Goal: Navigation & Orientation: Find specific page/section

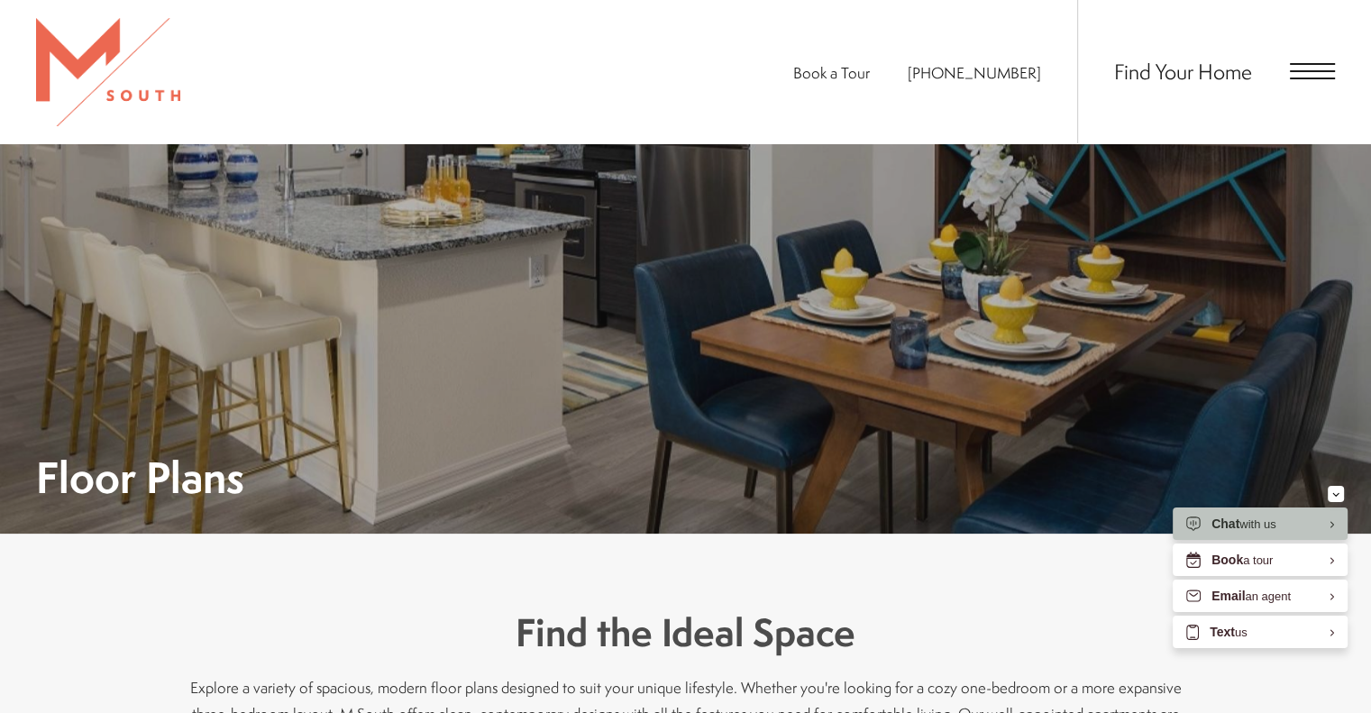
scroll to position [541, 0]
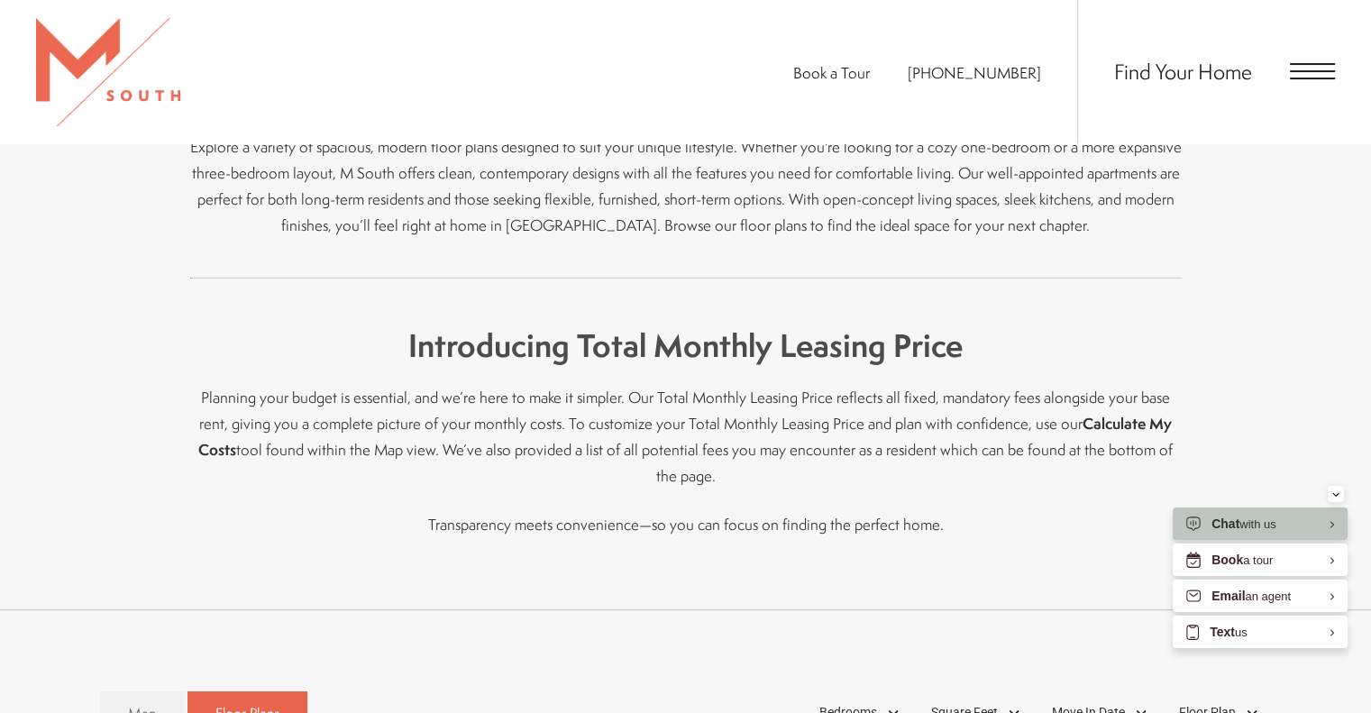
click at [1257, 85] on div "Find Your Home" at bounding box center [1206, 71] width 258 height 143
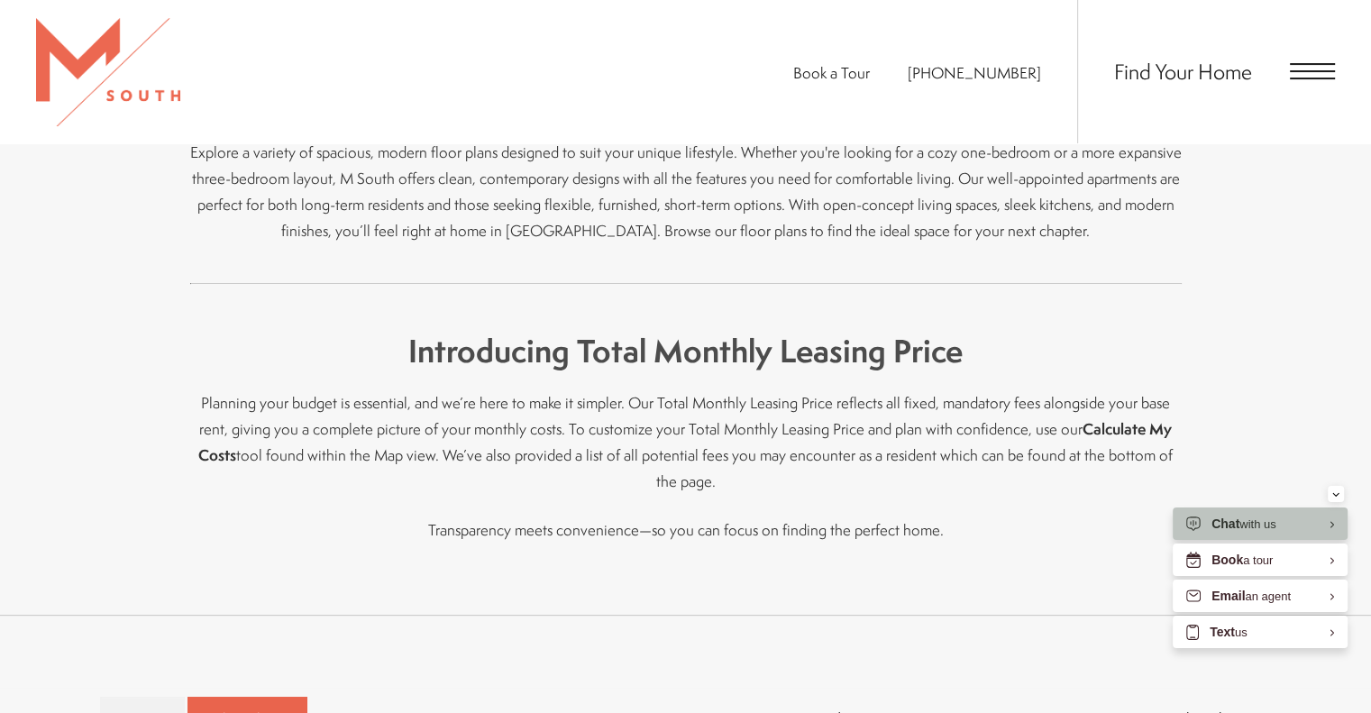
click at [1318, 78] on span "Open Menu" at bounding box center [1312, 79] width 45 height 2
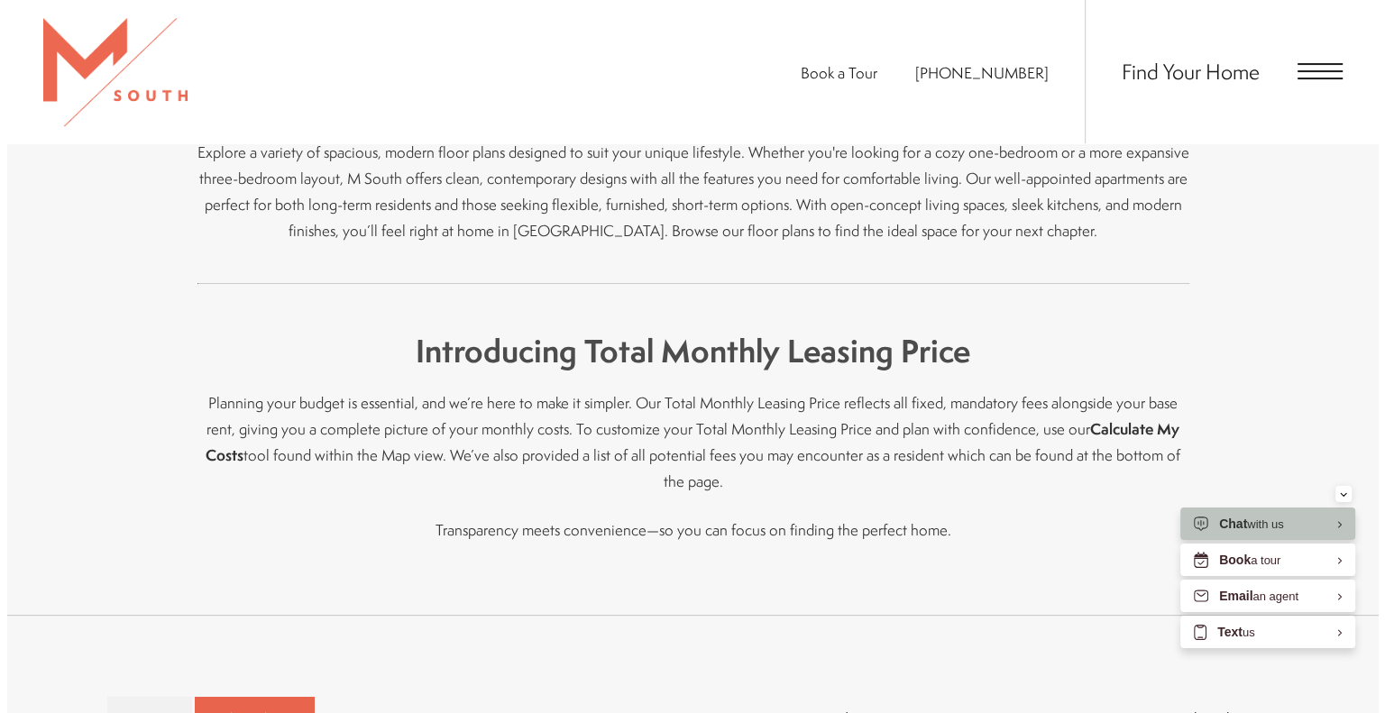
scroll to position [0, 0]
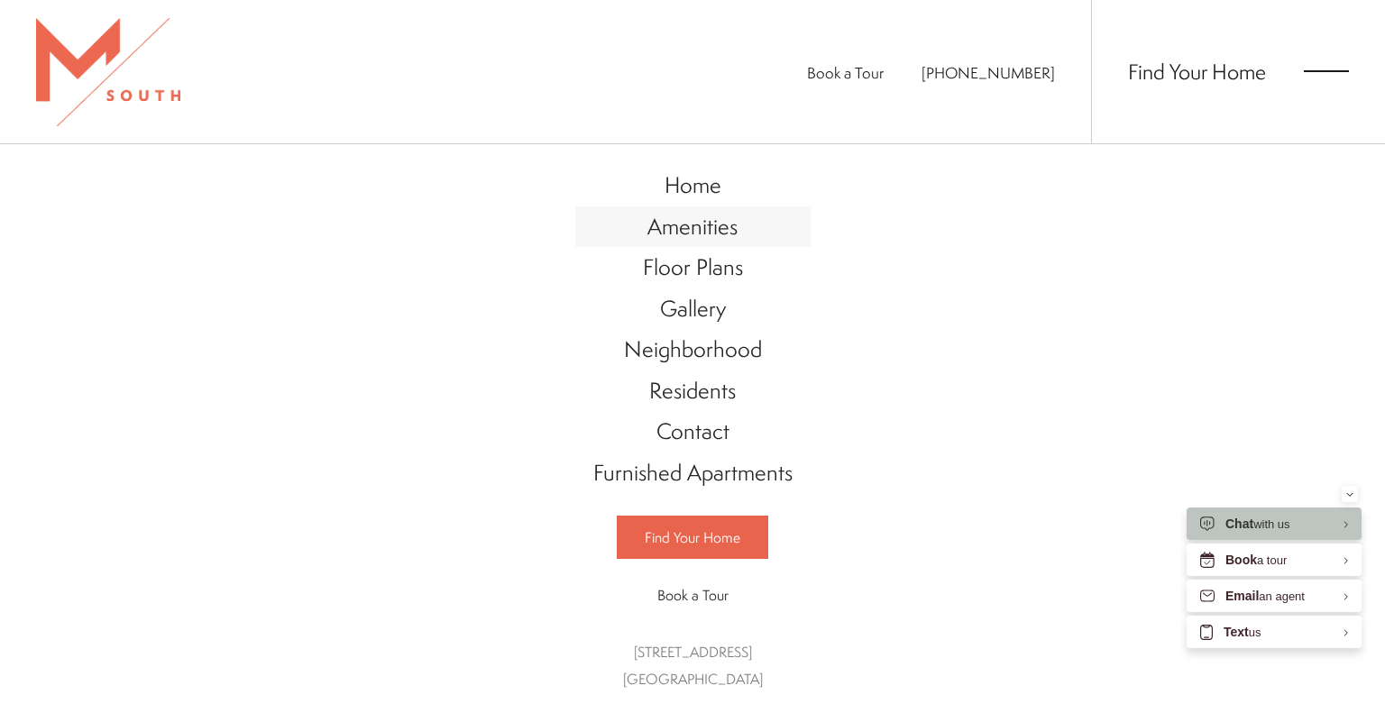
click at [704, 231] on span "Amenities" at bounding box center [692, 226] width 90 height 31
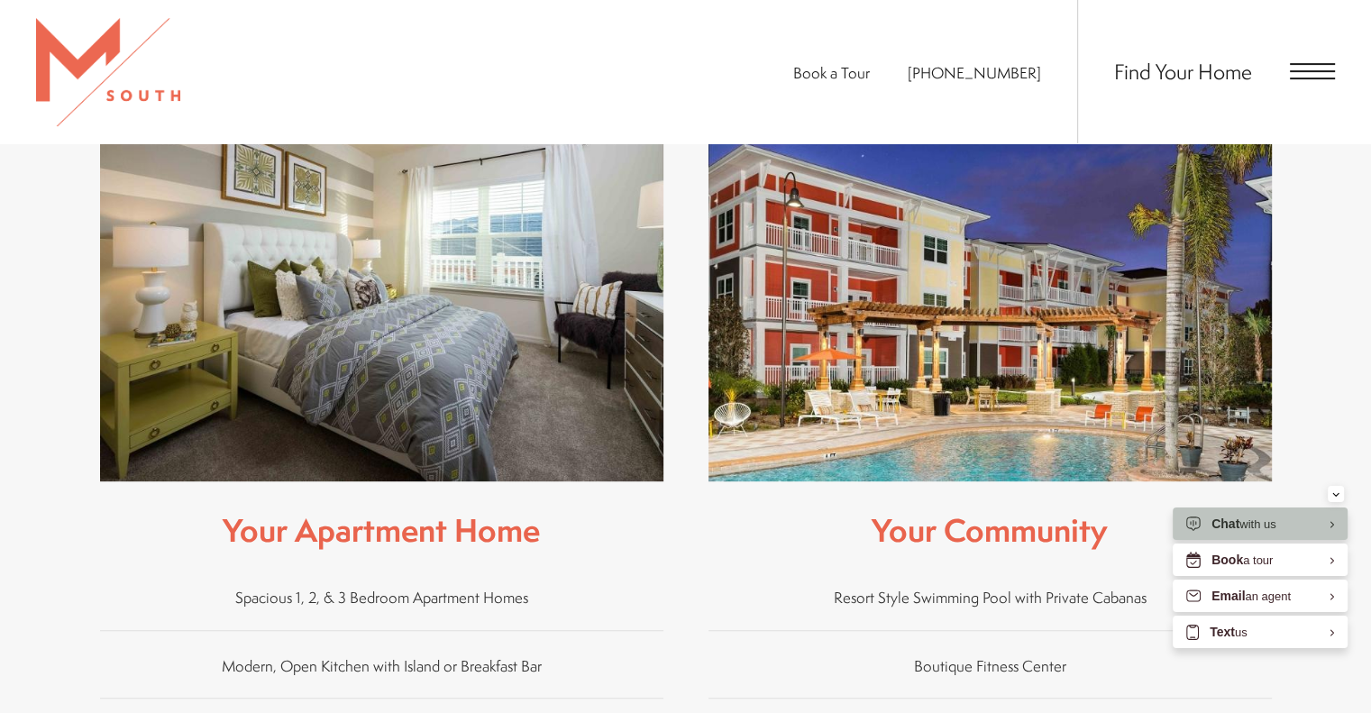
scroll to position [901, 0]
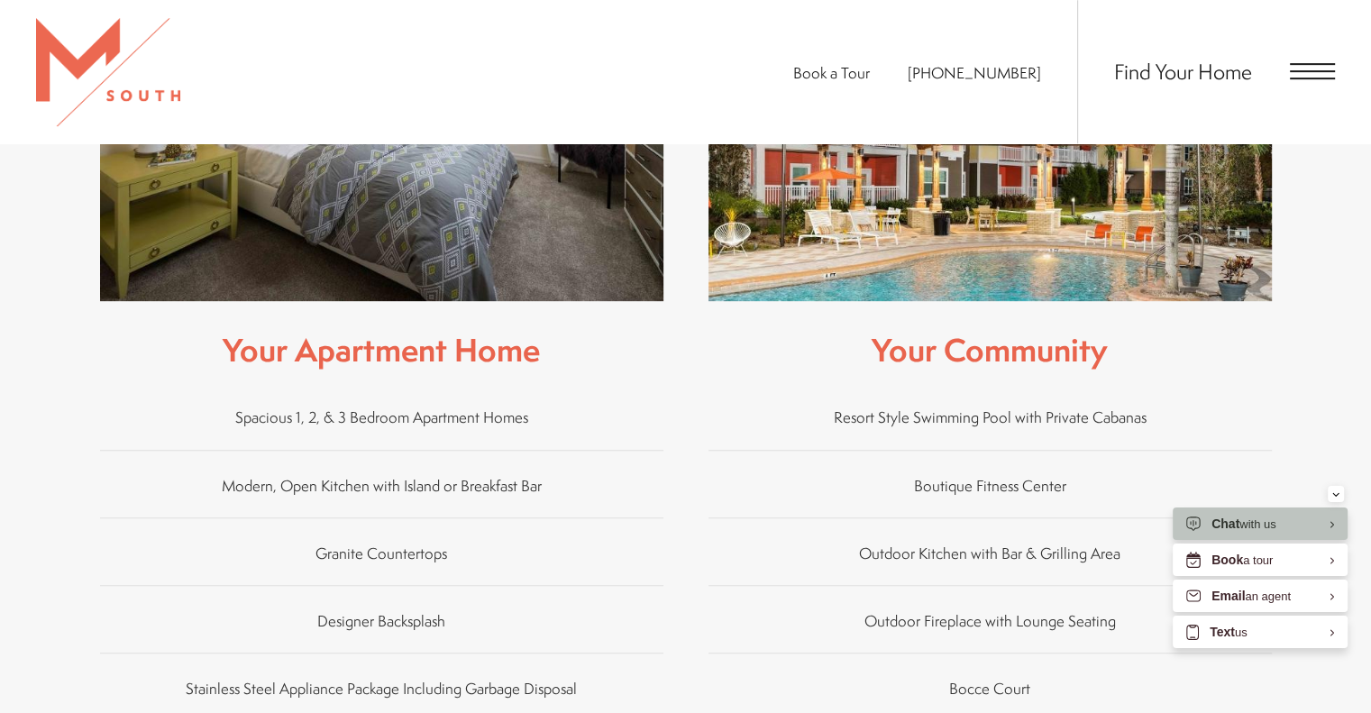
click at [1356, 70] on div "Book a Tour [PHONE_NUMBER] Find Your Home" at bounding box center [685, 71] width 1371 height 143
click at [1306, 75] on span "Open Menu" at bounding box center [1312, 71] width 45 height 16
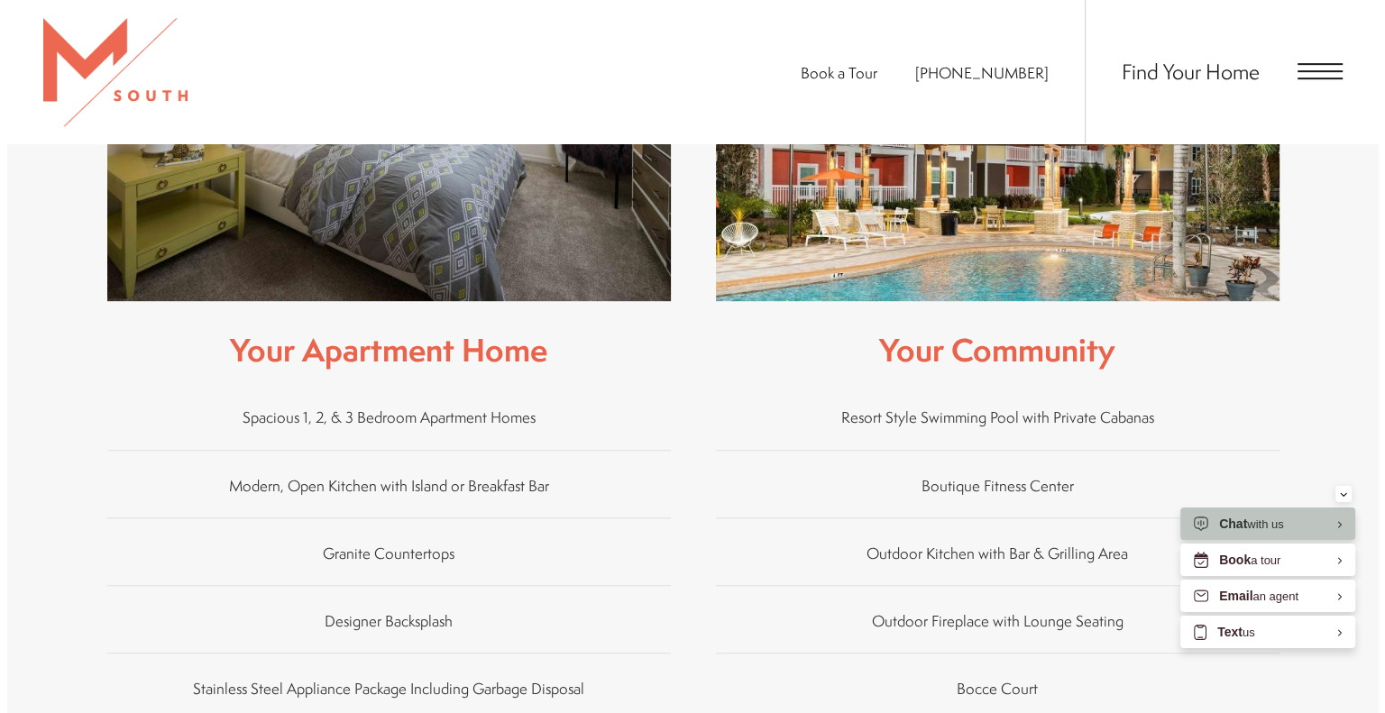
scroll to position [0, 0]
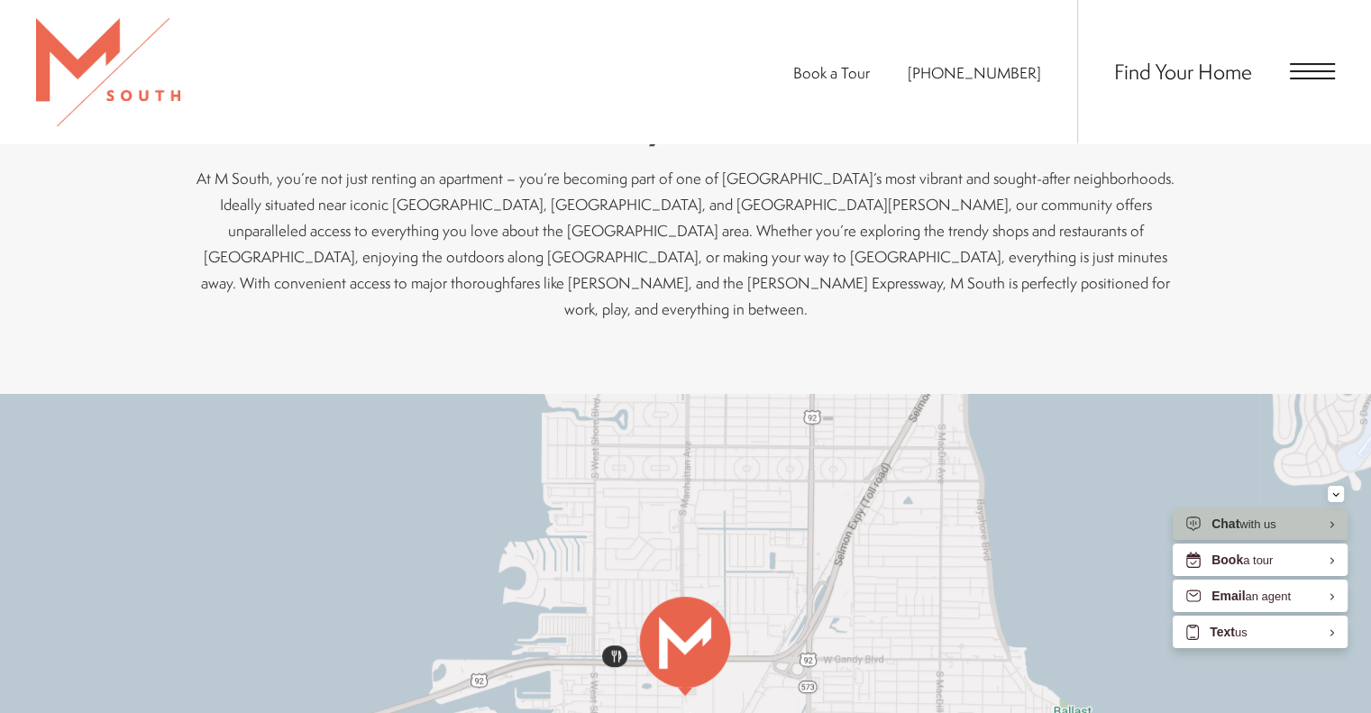
scroll to position [541, 0]
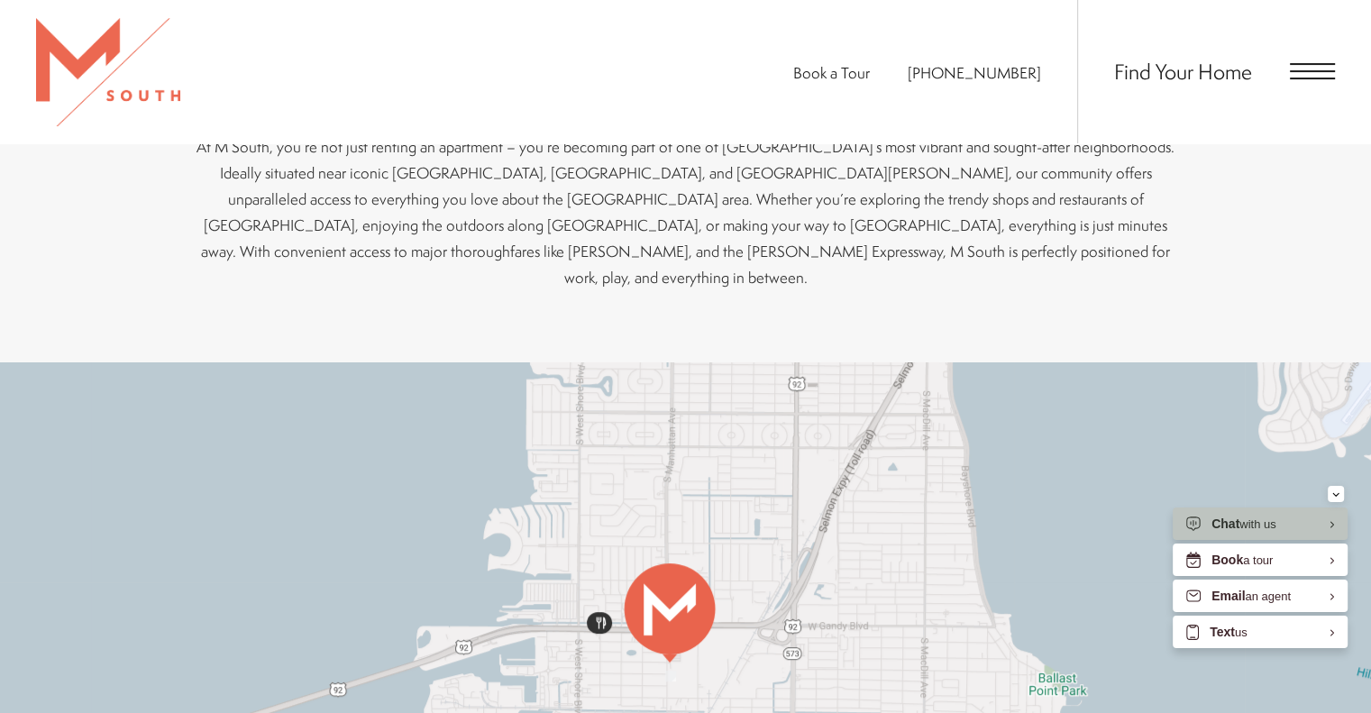
drag, startPoint x: 686, startPoint y: 390, endPoint x: 668, endPoint y: 389, distance: 18.1
click at [668, 389] on div at bounding box center [685, 677] width 1371 height 631
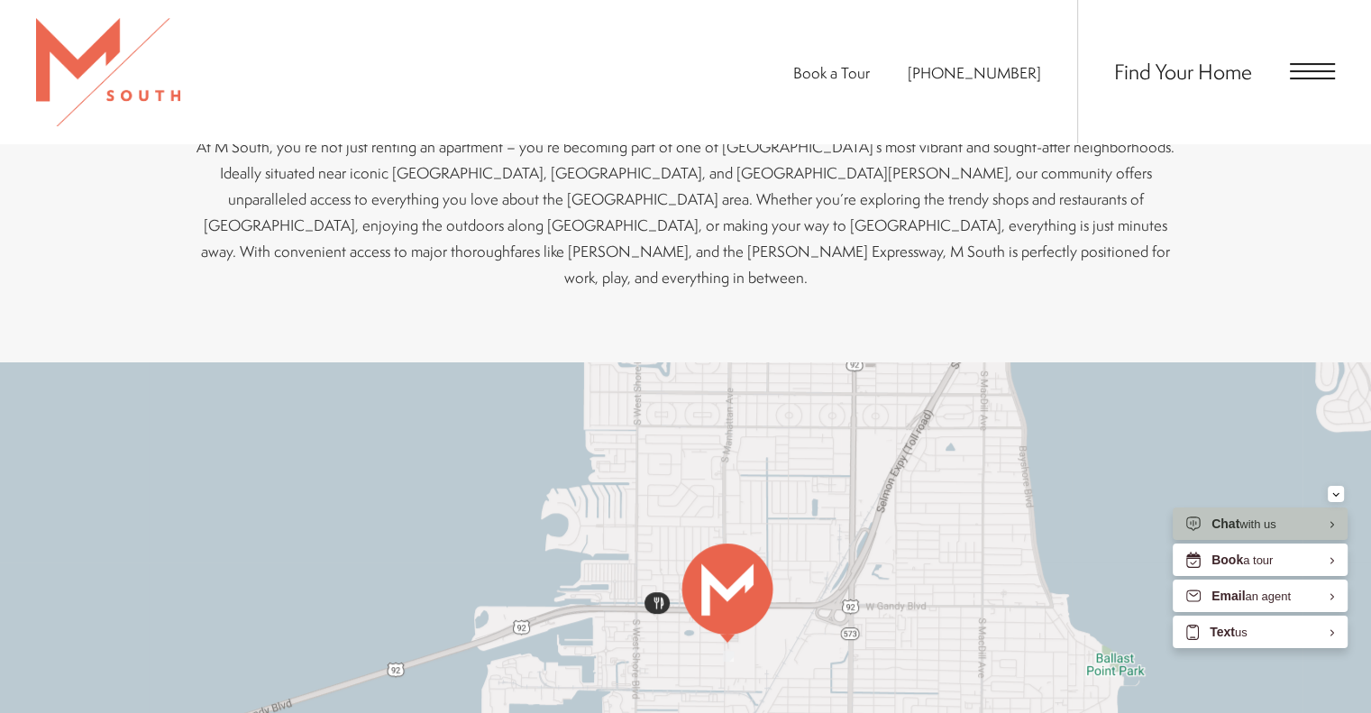
click at [736, 368] on div at bounding box center [685, 677] width 1371 height 631
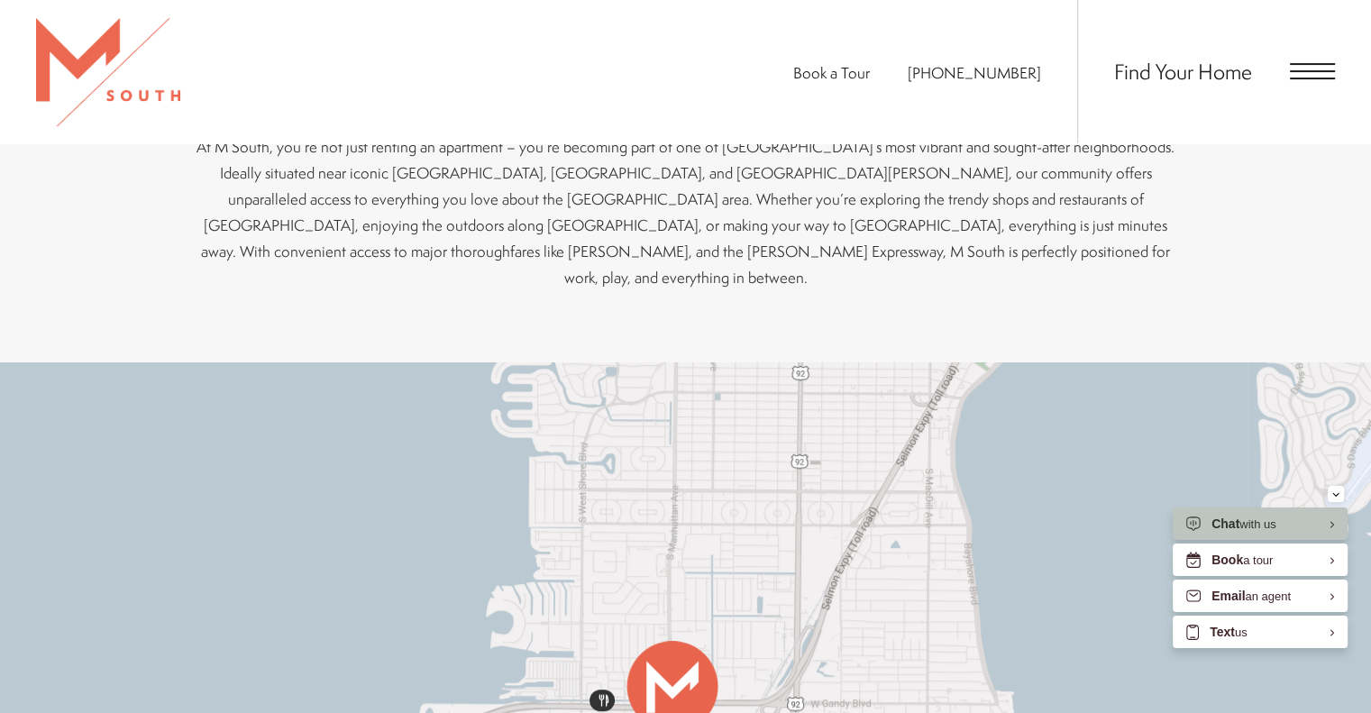
drag, startPoint x: 985, startPoint y: 489, endPoint x: 928, endPoint y: 587, distance: 113.2
click at [928, 587] on div at bounding box center [685, 677] width 1371 height 631
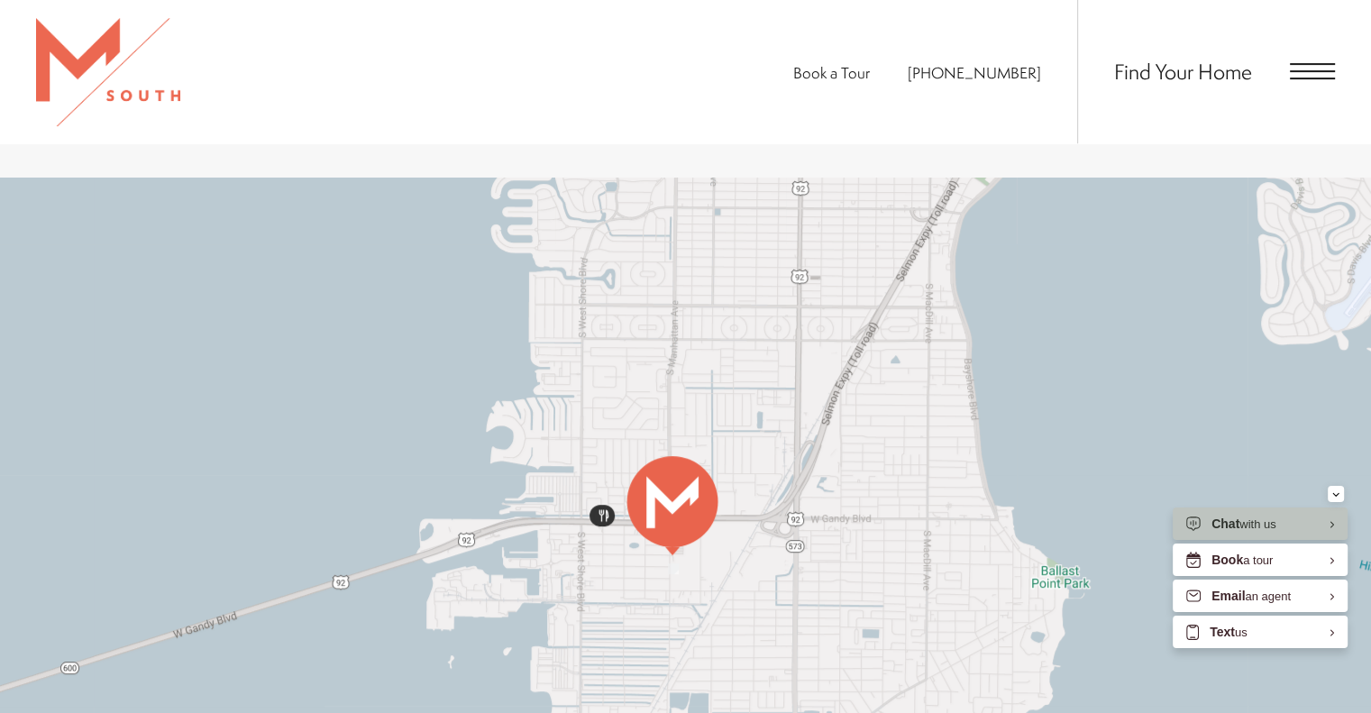
scroll to position [811, 0]
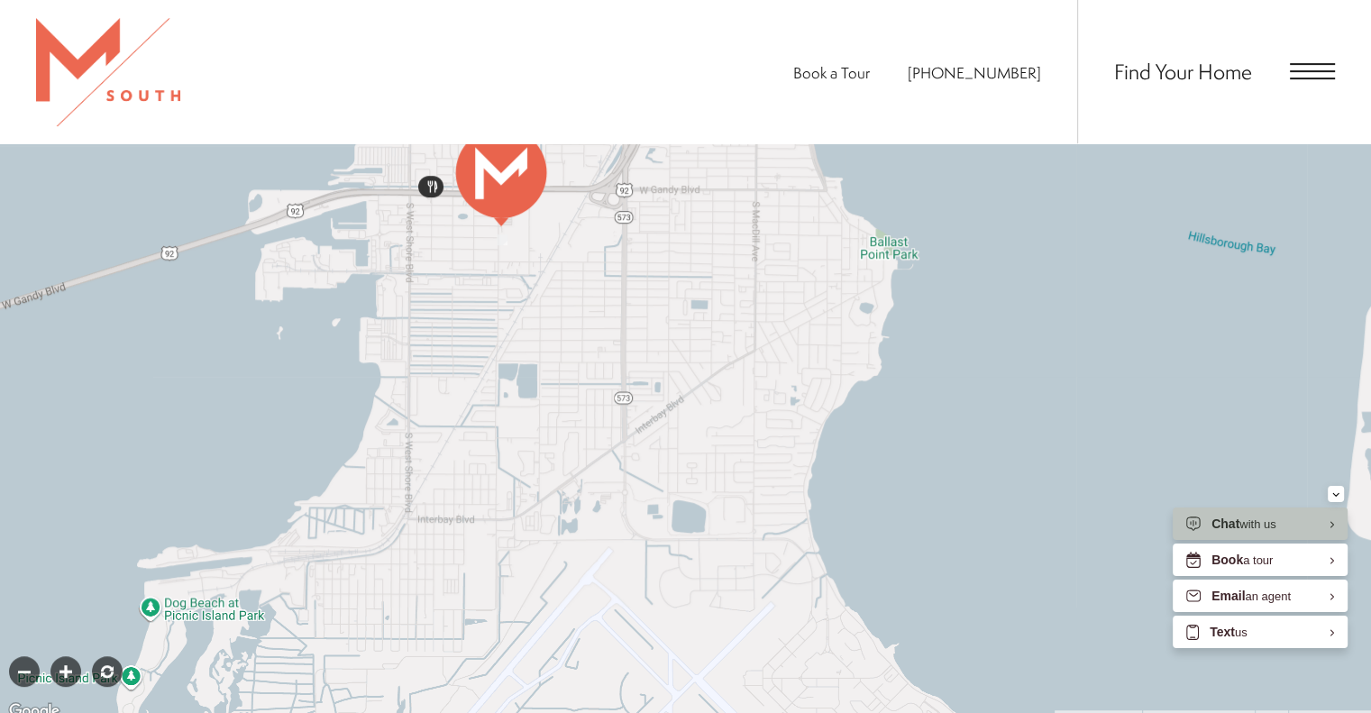
drag, startPoint x: 977, startPoint y: 443, endPoint x: 811, endPoint y: 212, distance: 284.9
click at [811, 201] on div at bounding box center [685, 407] width 1371 height 631
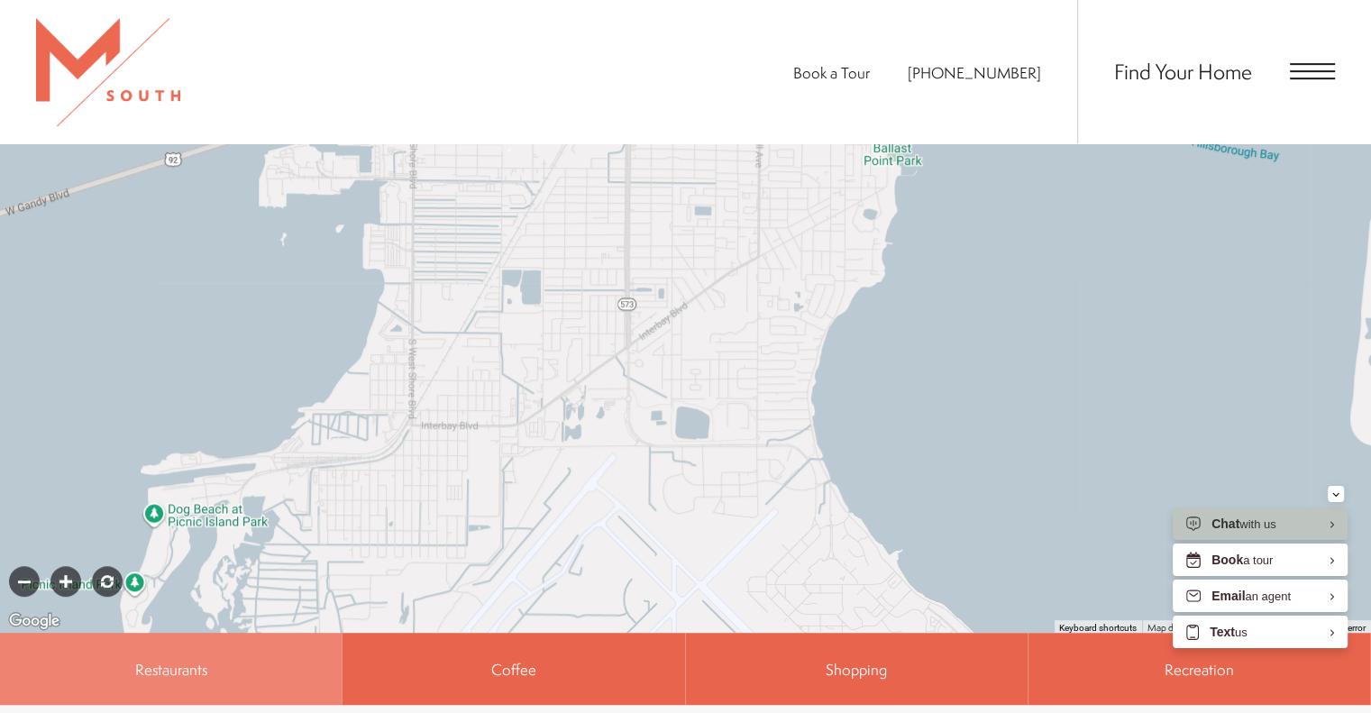
scroll to position [992, 0]
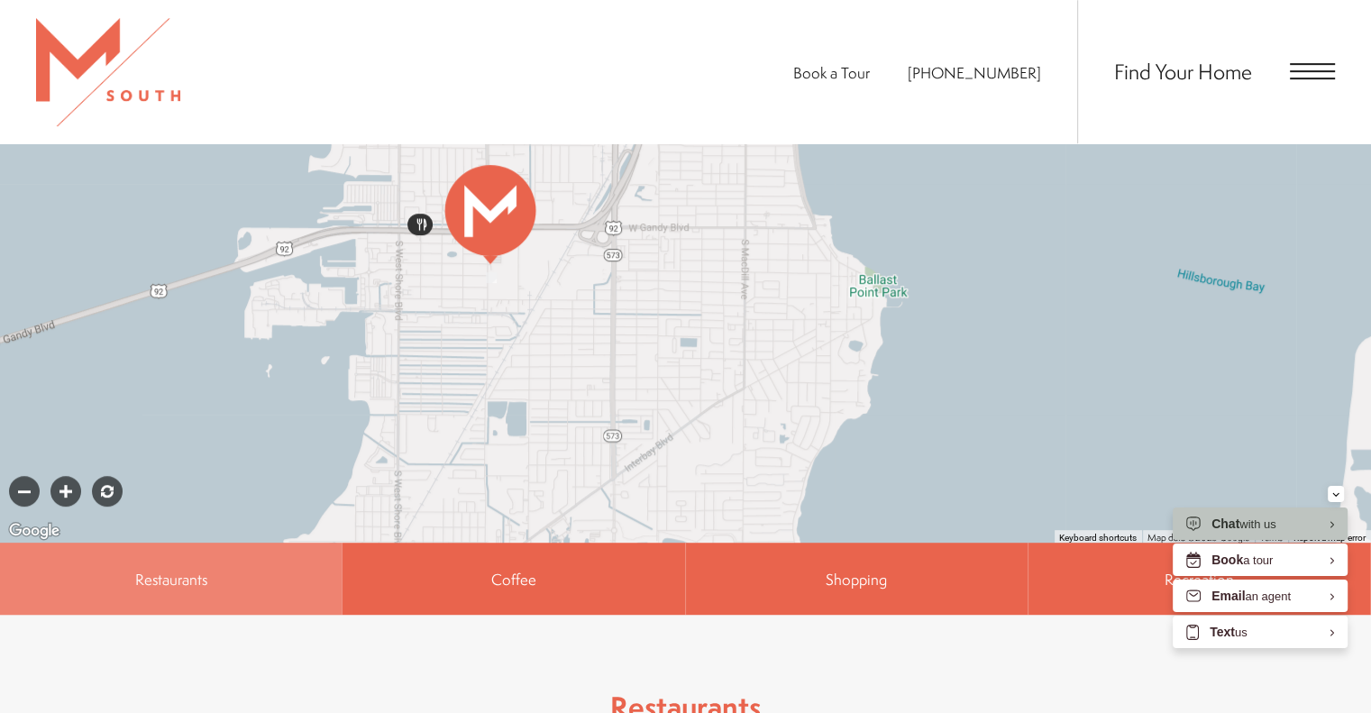
drag, startPoint x: 790, startPoint y: 277, endPoint x: 768, endPoint y: 644, distance: 368.4
click at [767, 645] on div "← Move left → Move right ↑ Move up ↓ Move down + Zoom in - Zoom out Home Jump l…" at bounding box center [685, 440] width 1371 height 1057
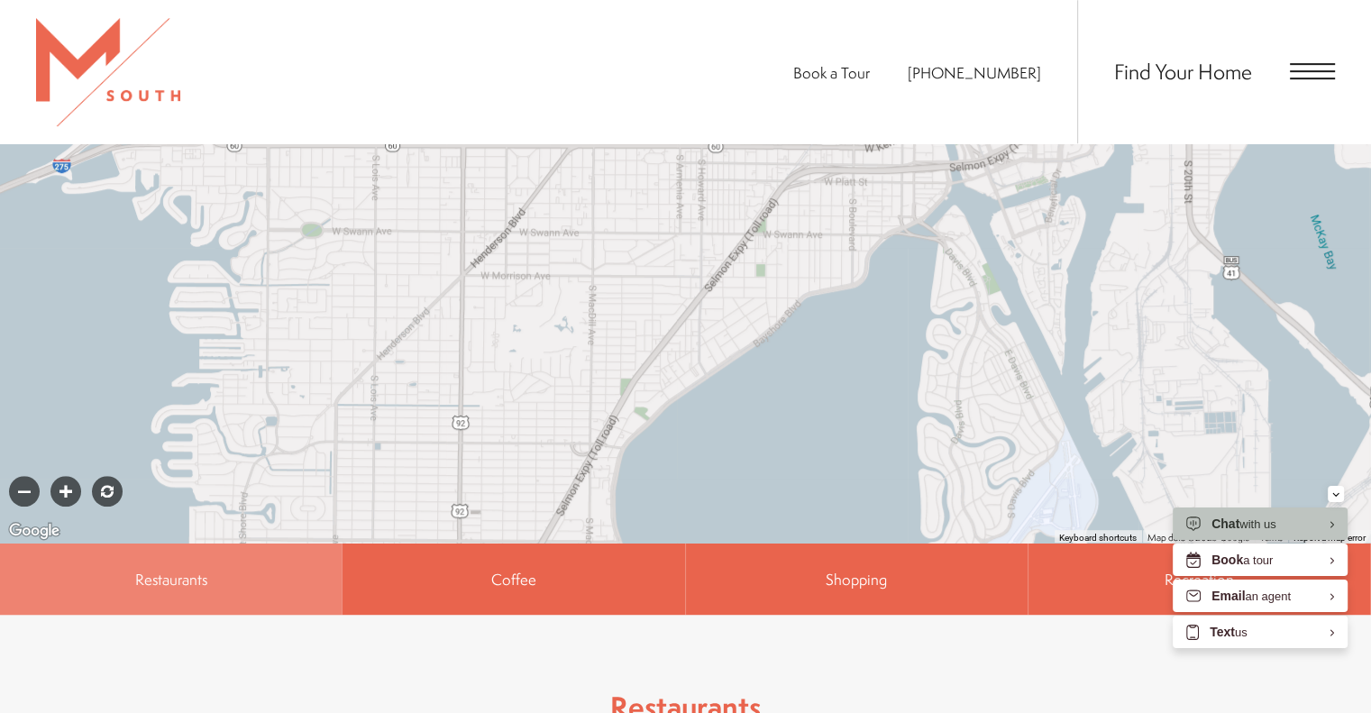
drag, startPoint x: 699, startPoint y: 280, endPoint x: 558, endPoint y: 471, distance: 237.1
click at [555, 563] on div "← Move left → Move right ↑ Move up ↓ Move down + Zoom in - Zoom out Home Jump l…" at bounding box center [685, 263] width 1371 height 703
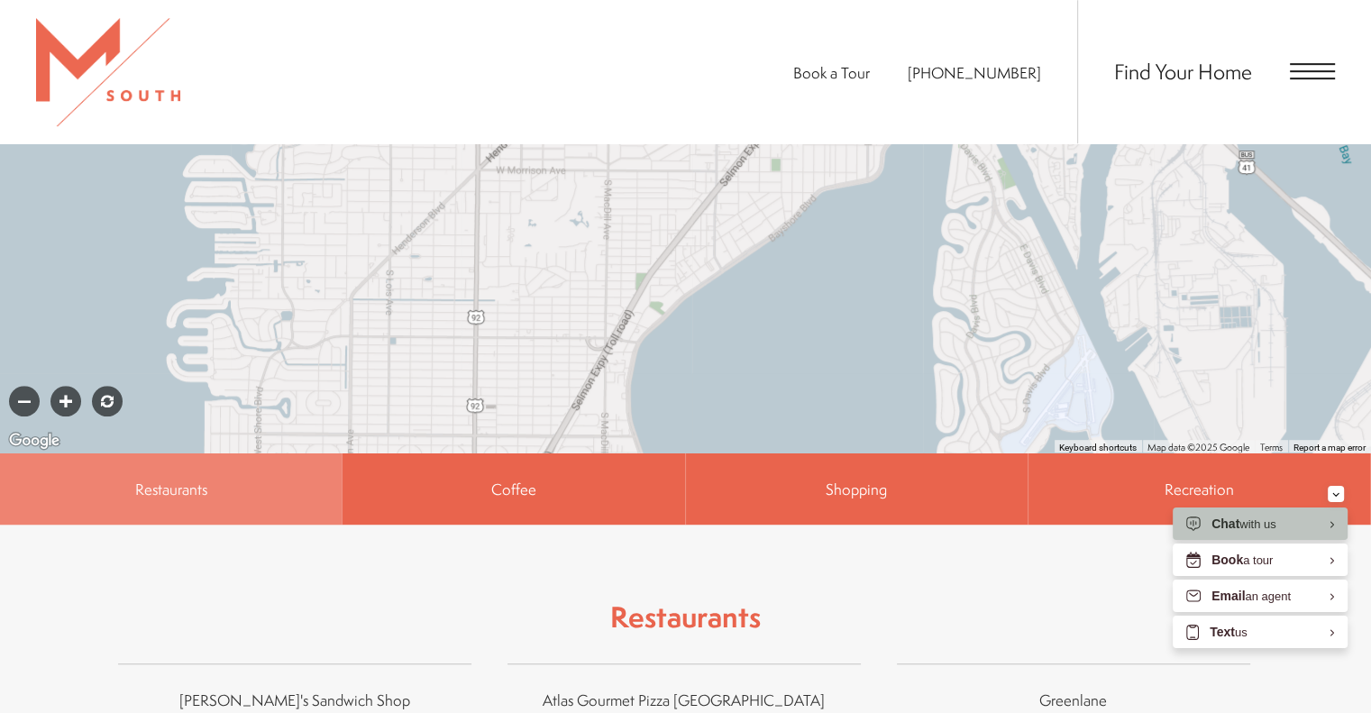
scroll to position [1352, 0]
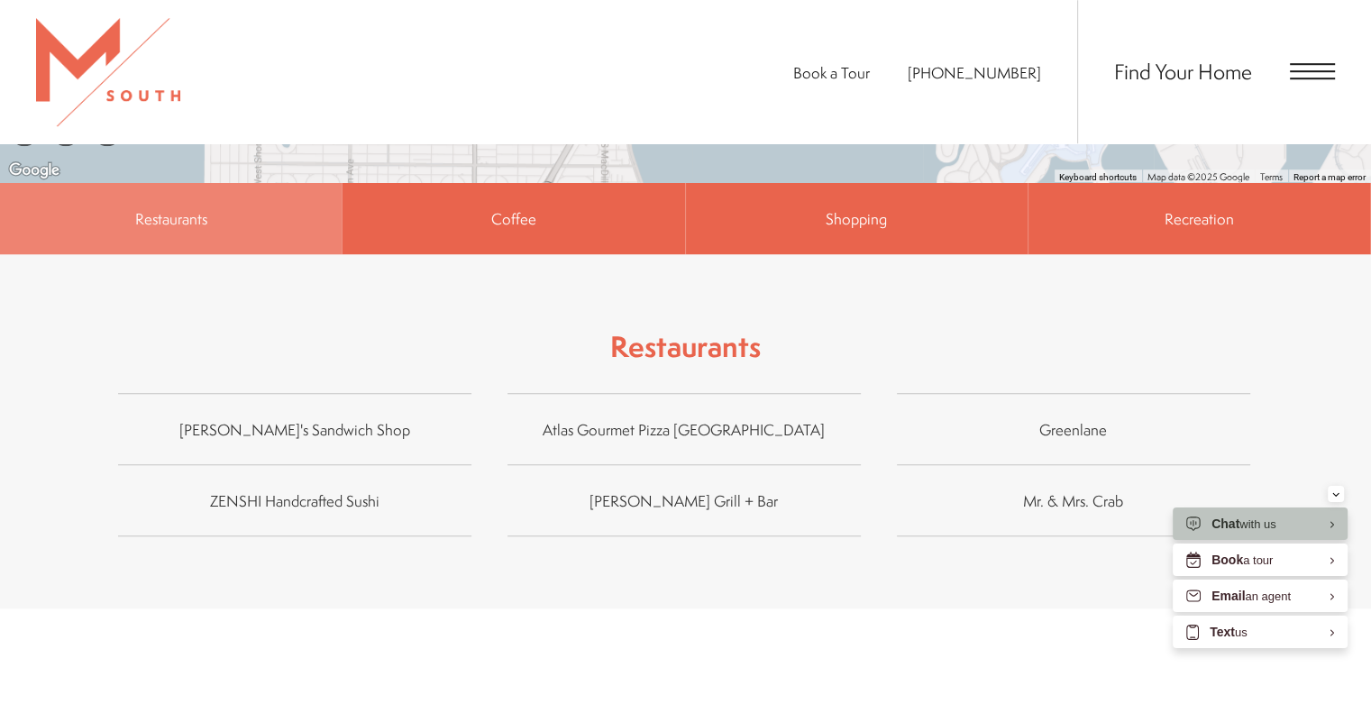
click at [470, 326] on div "Restaurants" at bounding box center [686, 346] width 1172 height 41
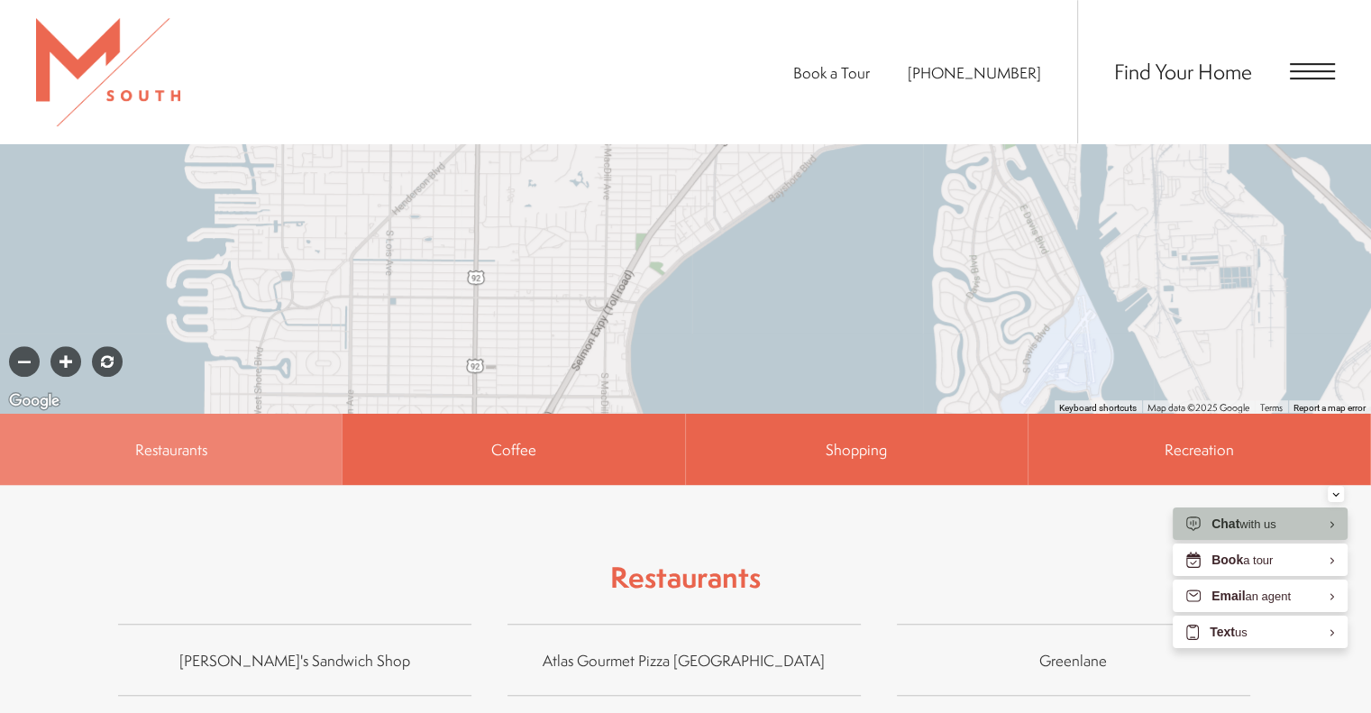
scroll to position [1117, 0]
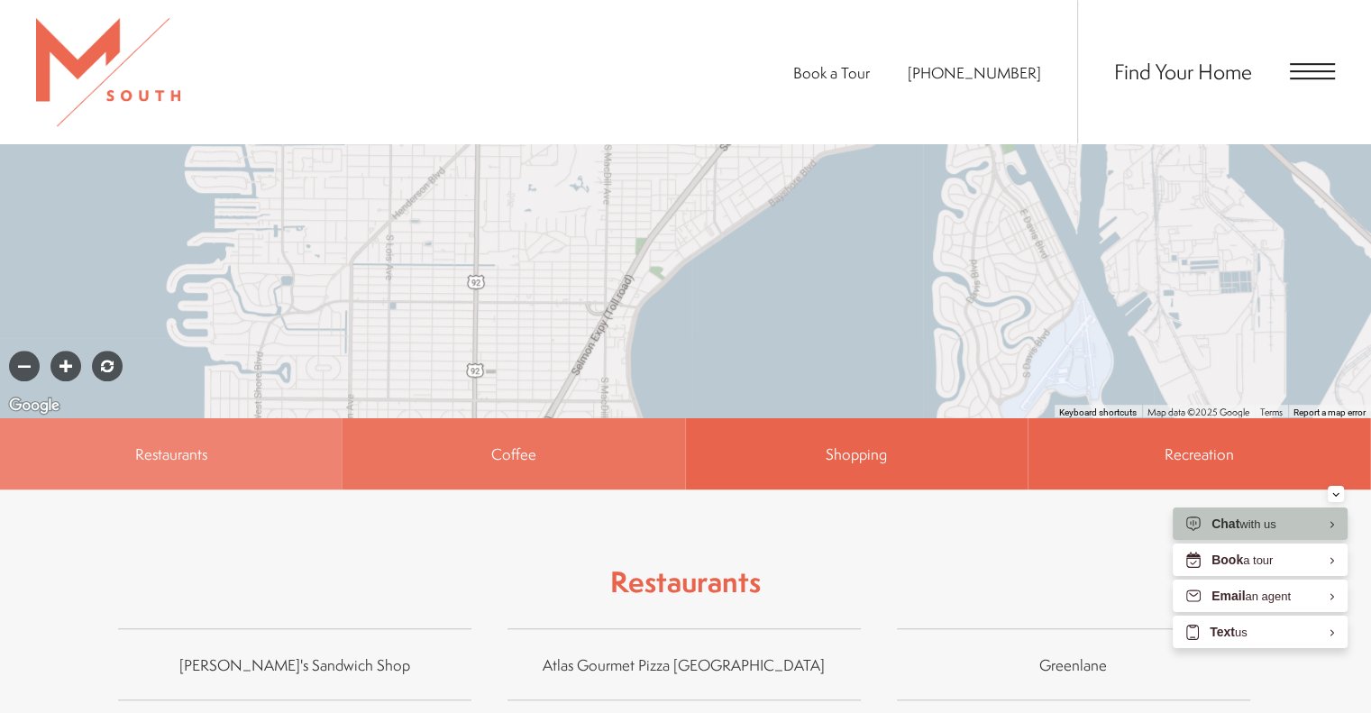
click at [531, 443] on span "Coffee" at bounding box center [513, 453] width 45 height 21
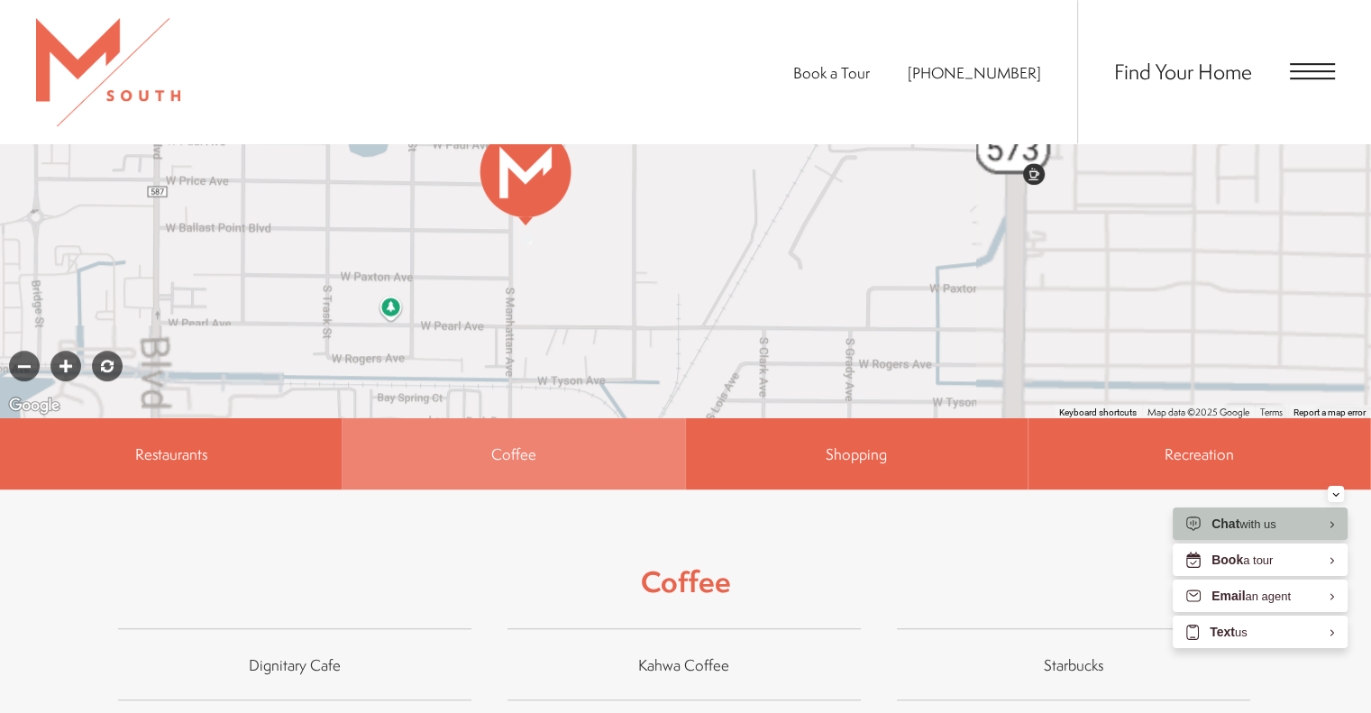
scroll to position [1297, 0]
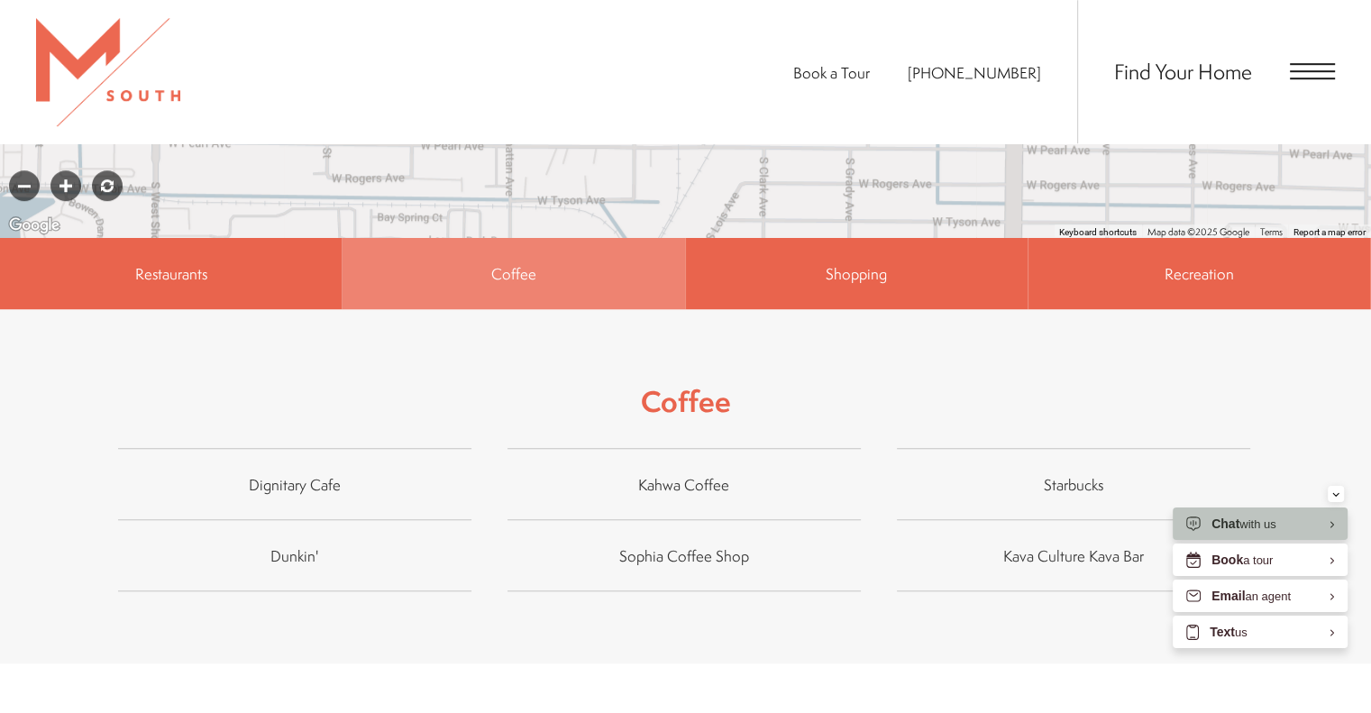
click at [825, 349] on div "Coffee Dignitary Cafe Kahwa Coffee Starbucks Dunkin' Sophia Coffee Shop" at bounding box center [686, 486] width 1172 height 354
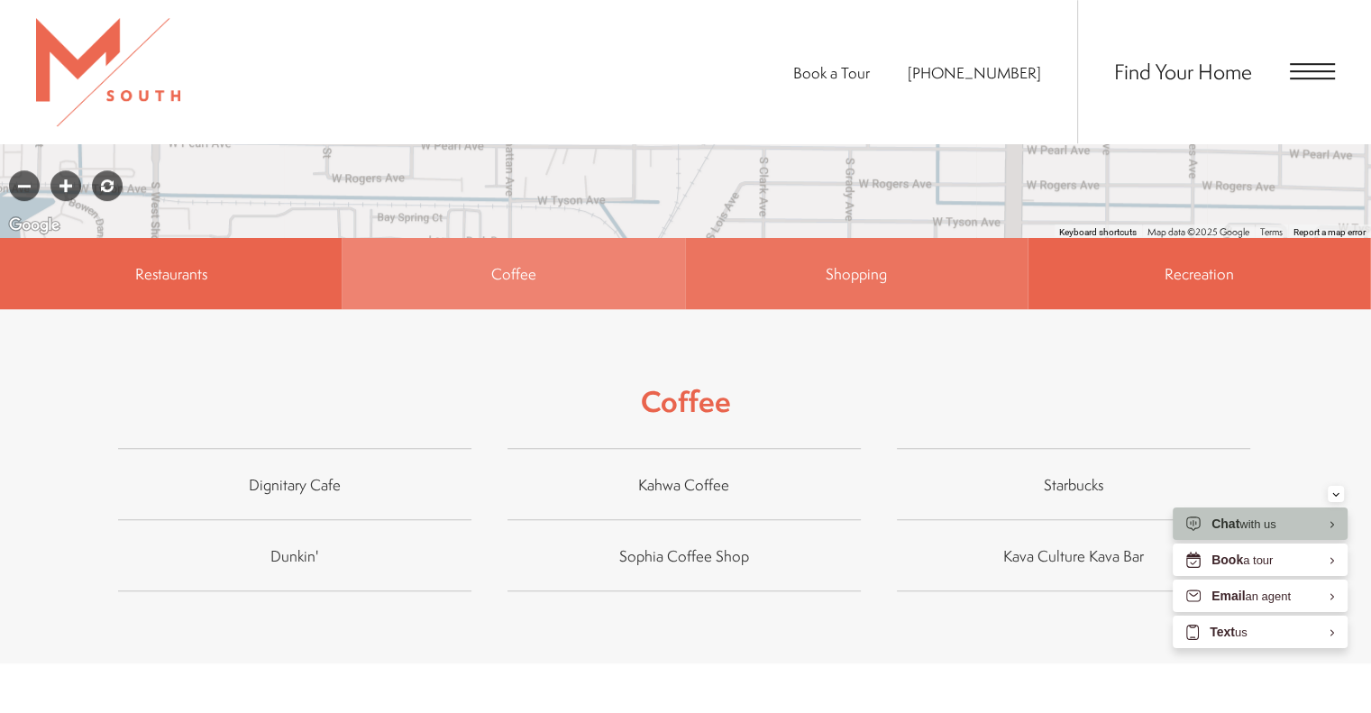
click at [912, 273] on span "Shopping" at bounding box center [857, 273] width 342 height 72
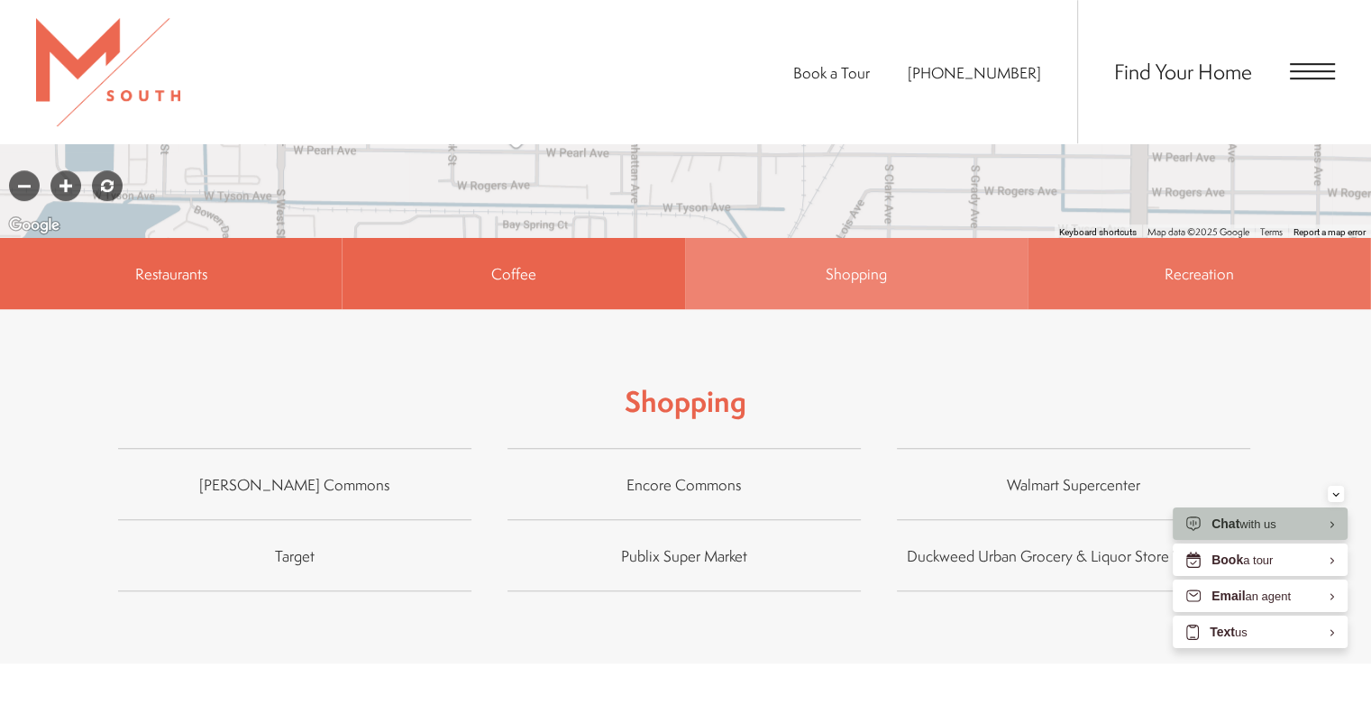
click at [1060, 272] on span "Recreation" at bounding box center [1199, 273] width 342 height 72
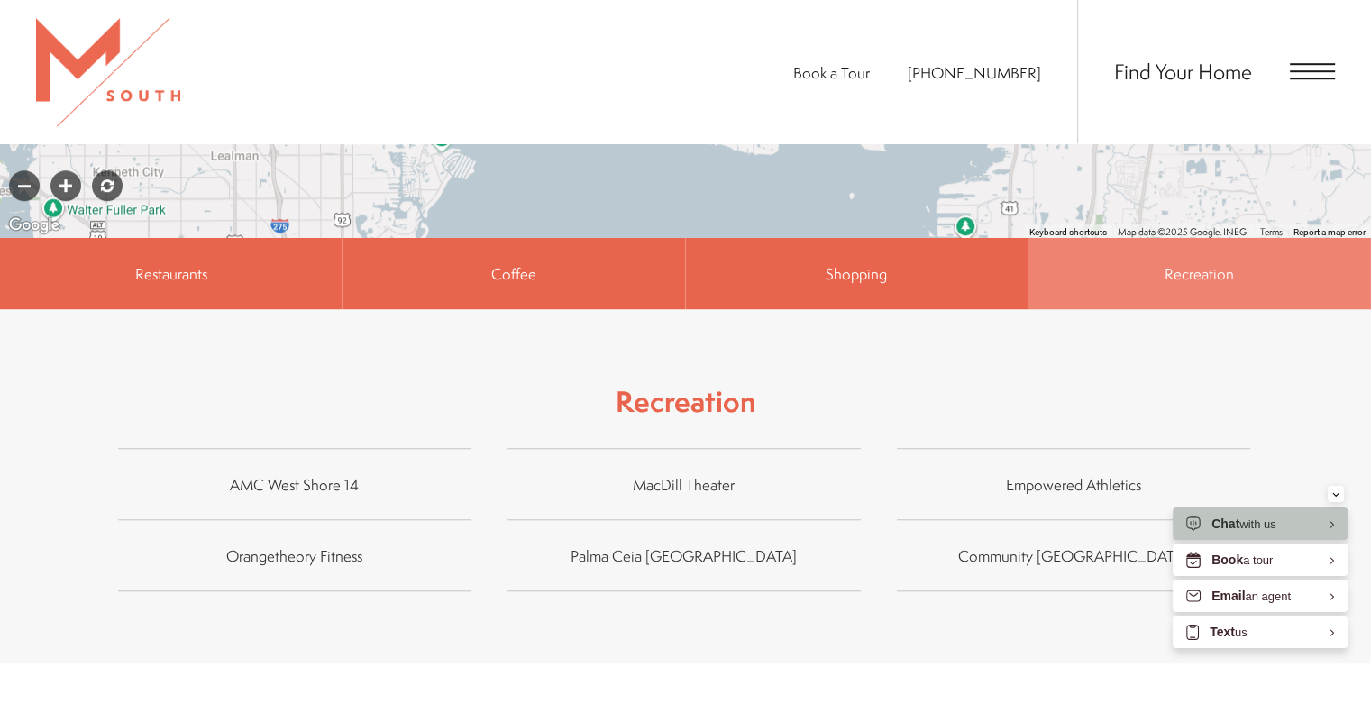
click at [672, 381] on p "Recreation" at bounding box center [686, 401] width 141 height 41
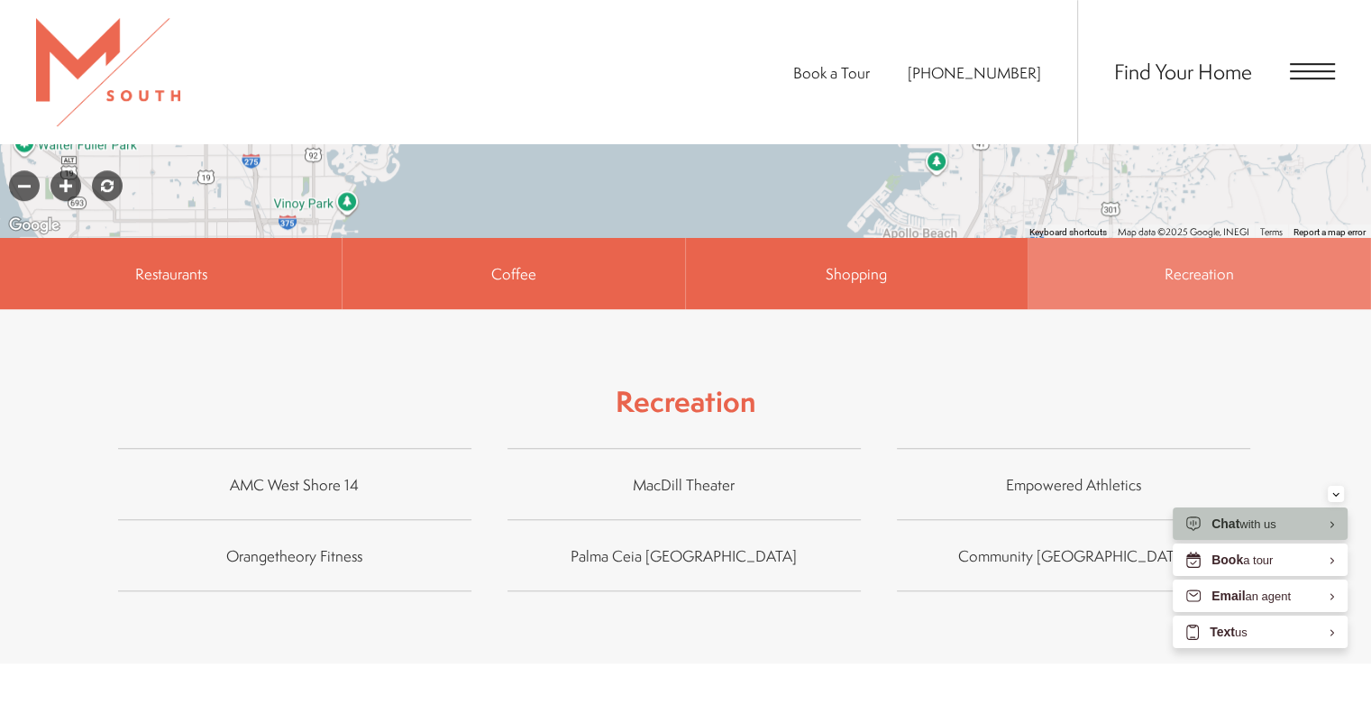
drag, startPoint x: 796, startPoint y: 195, endPoint x: 763, endPoint y: 136, distance: 67.4
click at [763, 136] on div "Book a Tour 813-570-8014 Find Your Home Home" at bounding box center [685, 127] width 1371 height 2848
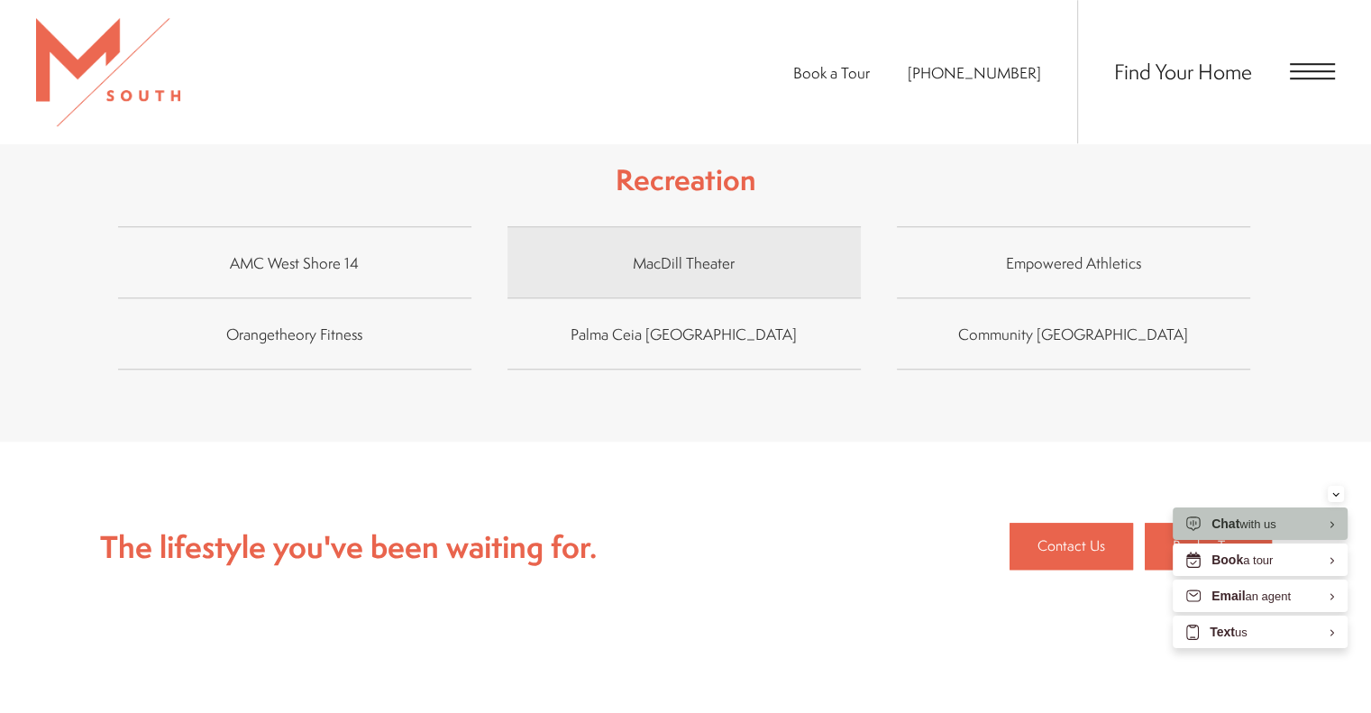
scroll to position [1568, 0]
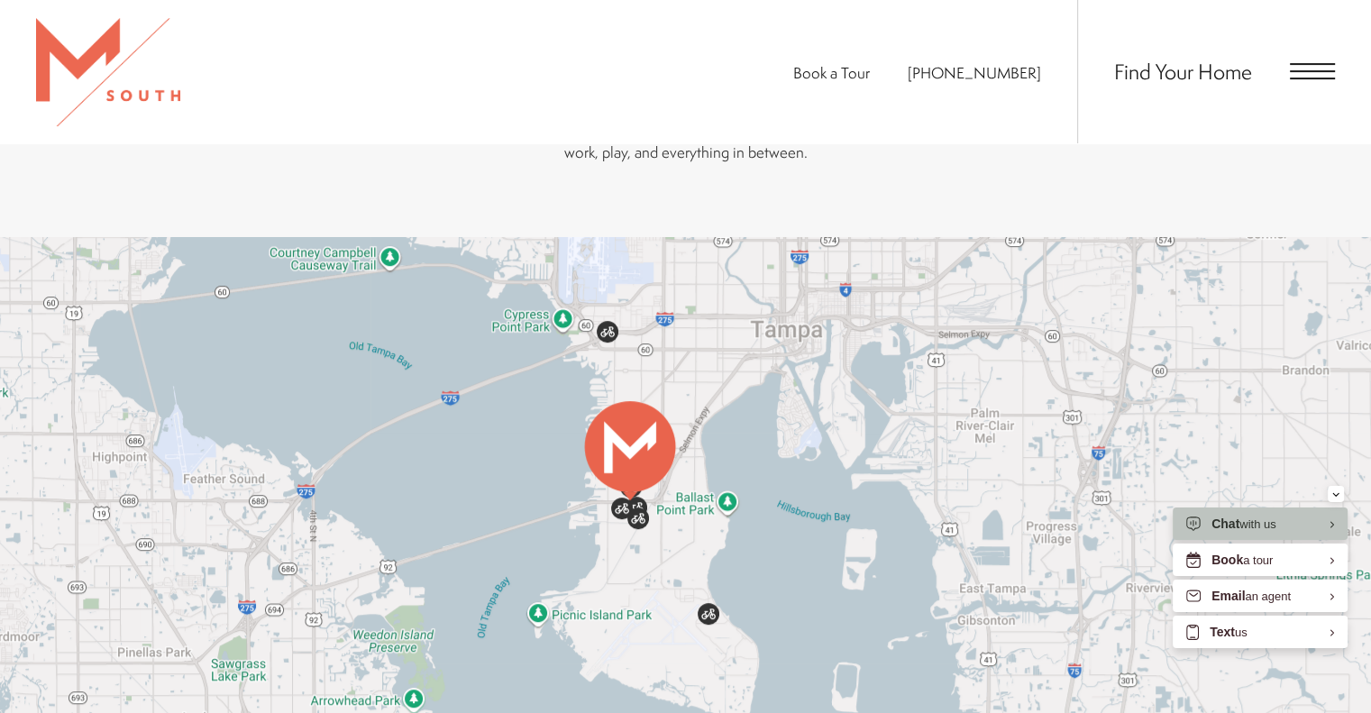
drag, startPoint x: 696, startPoint y: 389, endPoint x: 709, endPoint y: 359, distance: 32.7
click at [709, 359] on div at bounding box center [685, 552] width 1371 height 631
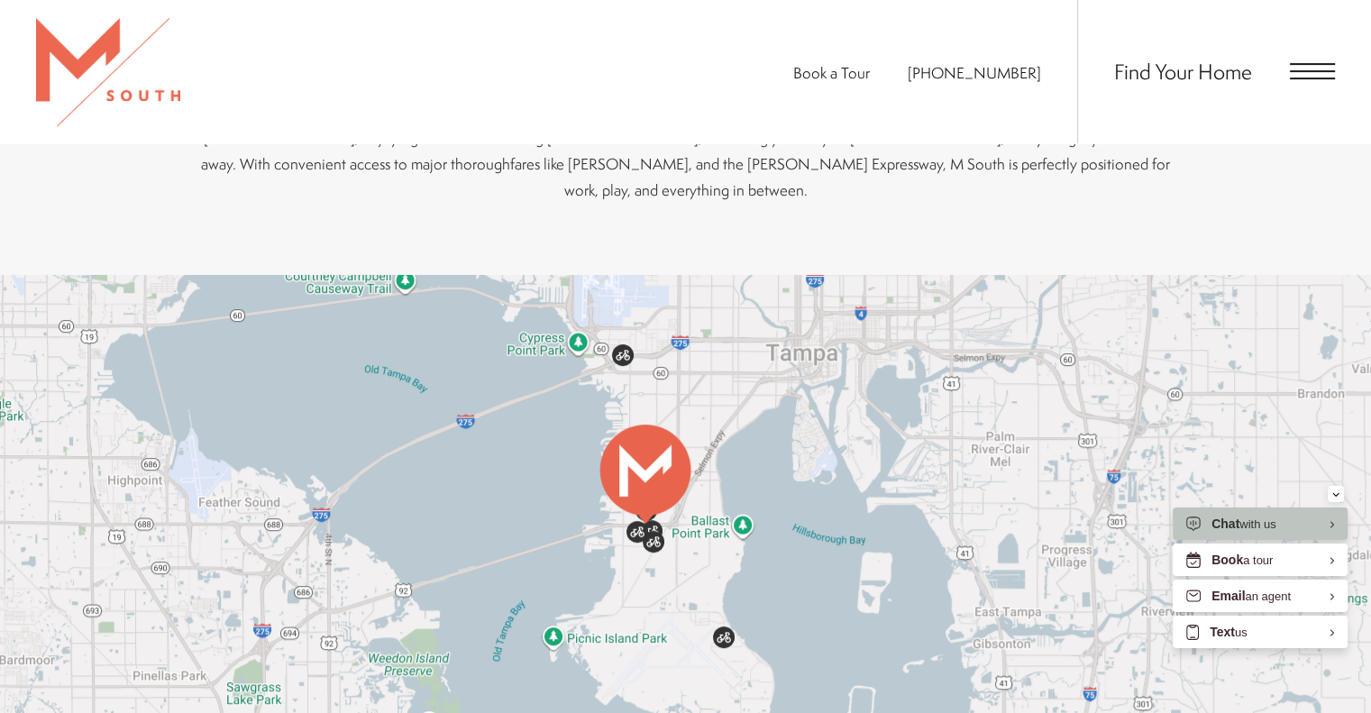
scroll to position [576, 0]
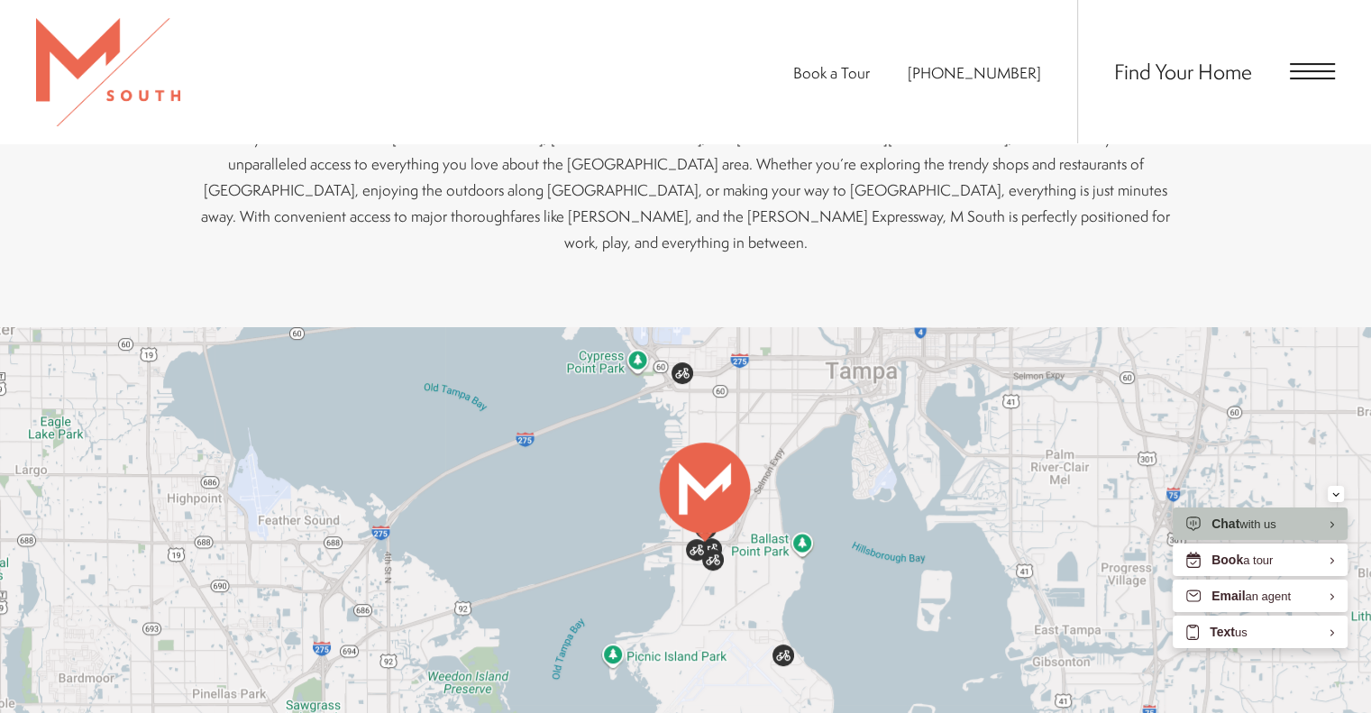
drag, startPoint x: 642, startPoint y: 398, endPoint x: 703, endPoint y: 361, distance: 71.6
click at [703, 361] on div at bounding box center [685, 642] width 1371 height 631
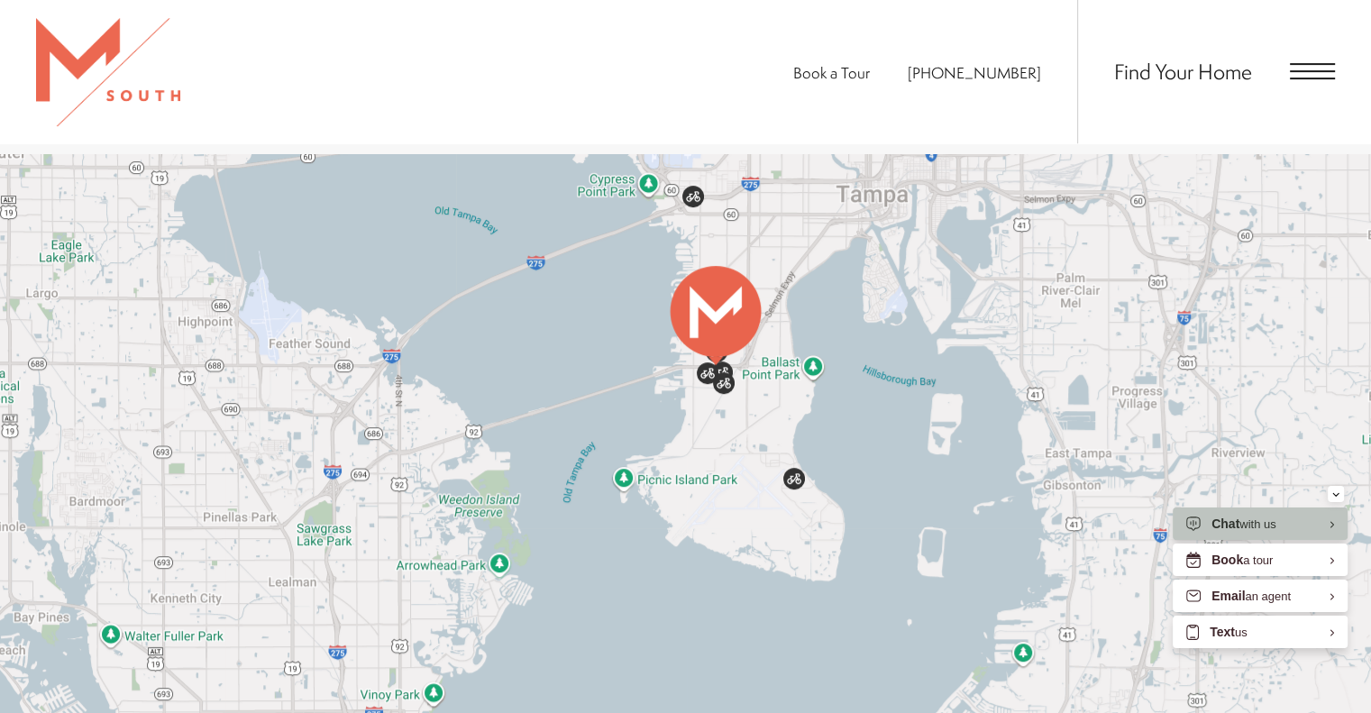
scroll to position [756, 0]
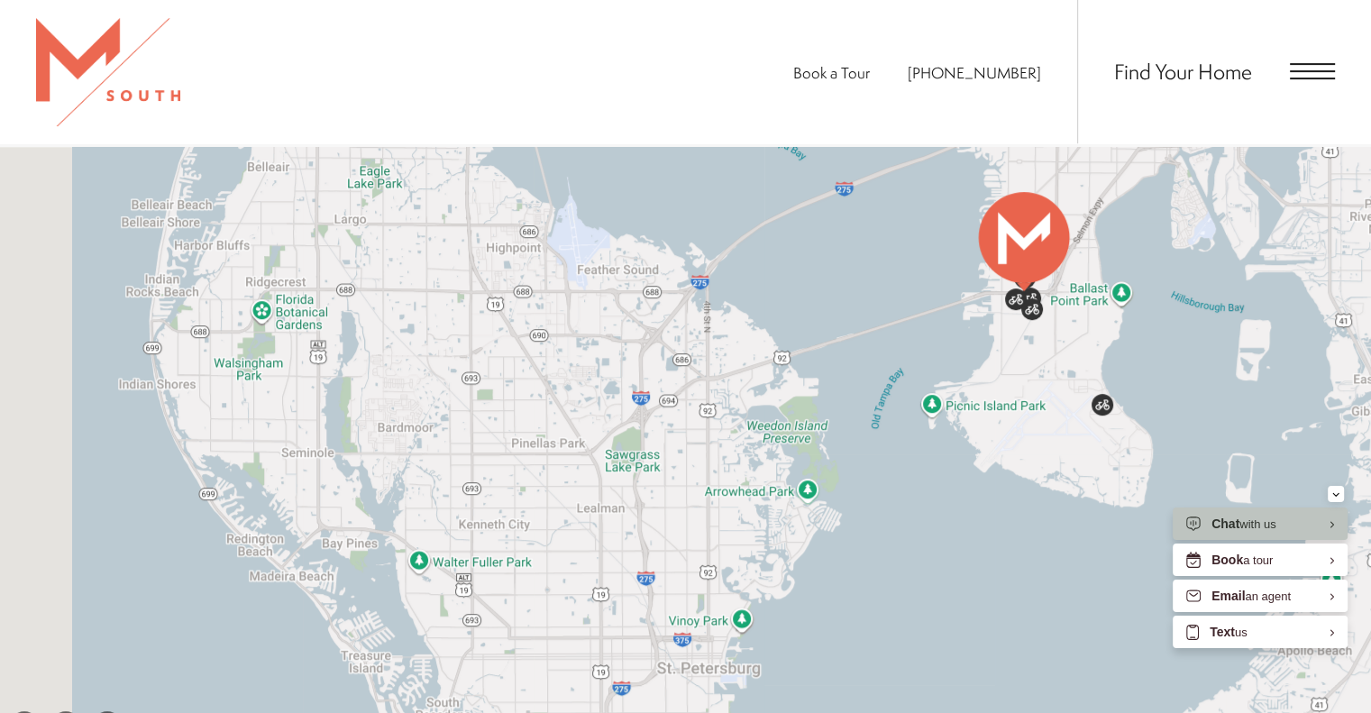
drag, startPoint x: 617, startPoint y: 429, endPoint x: 785, endPoint y: 389, distance: 173.4
click at [785, 389] on div at bounding box center [685, 462] width 1371 height 631
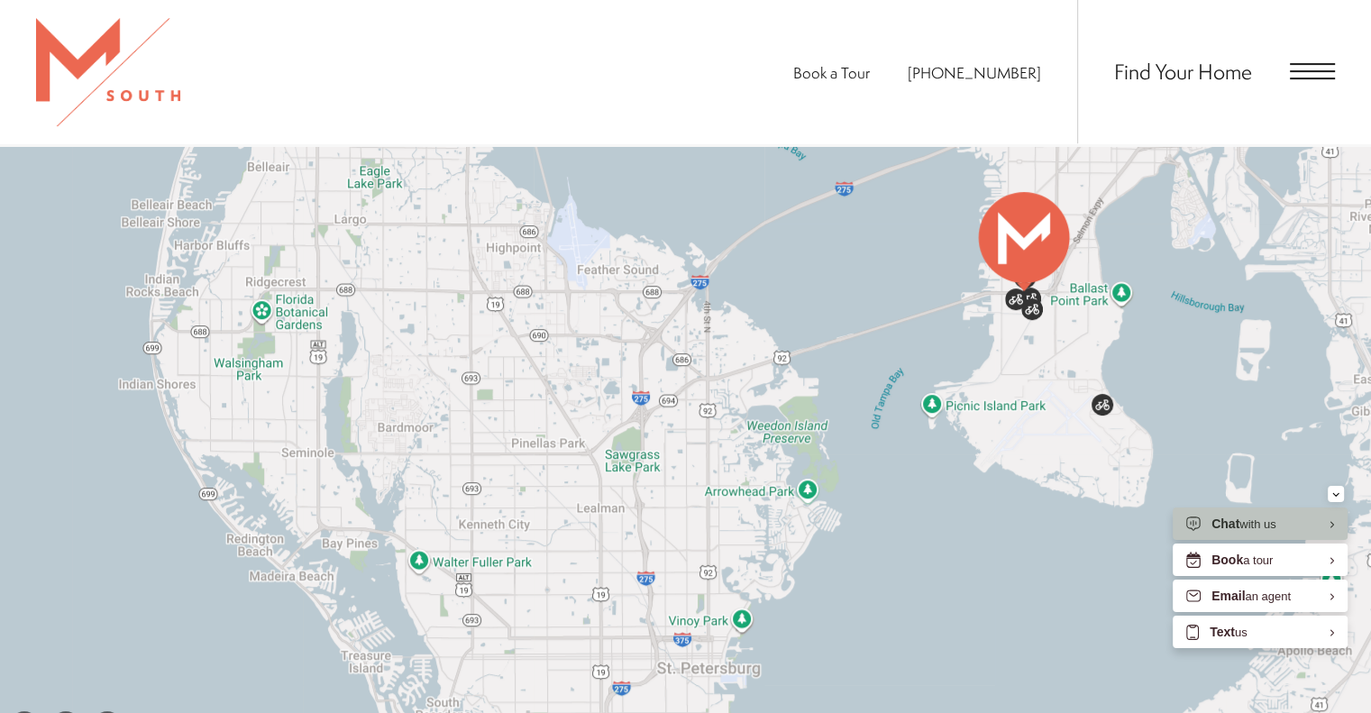
scroll to position [846, 0]
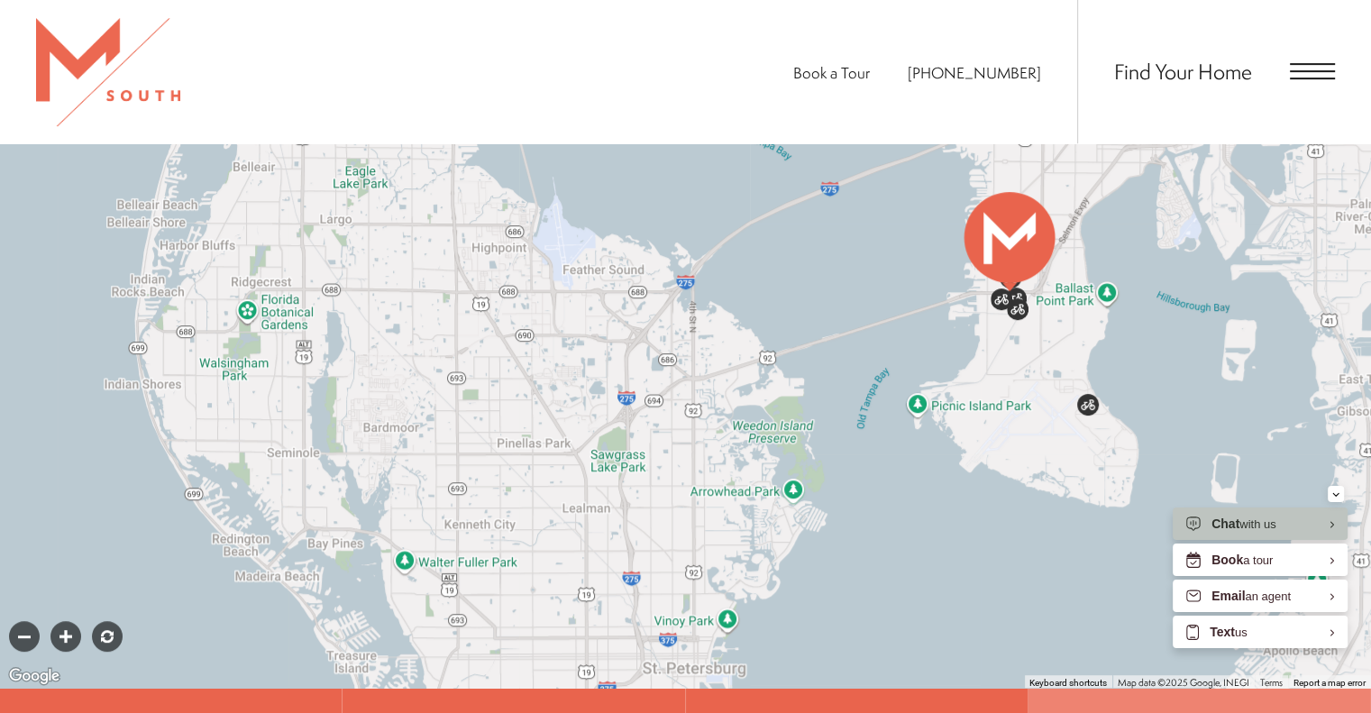
drag, startPoint x: 801, startPoint y: 256, endPoint x: 749, endPoint y: 461, distance: 211.2
click at [749, 461] on div at bounding box center [685, 372] width 1371 height 631
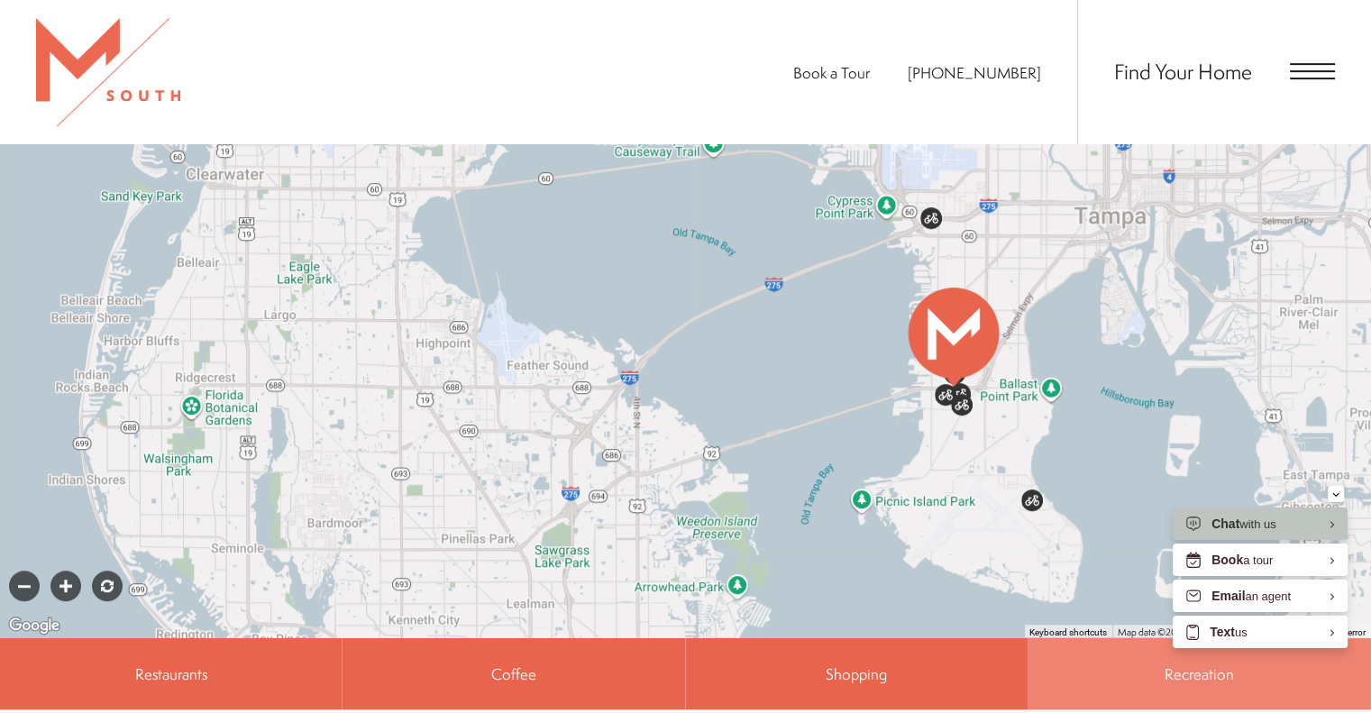
scroll to position [937, 0]
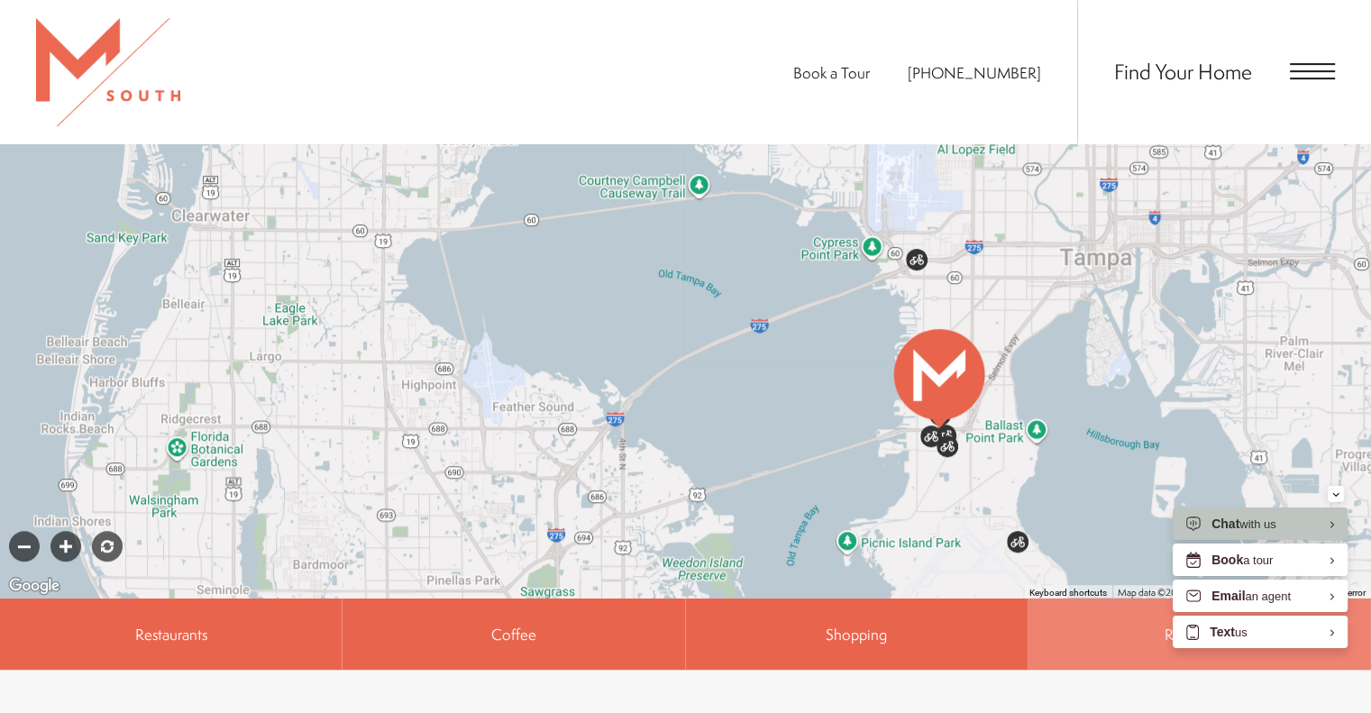
drag, startPoint x: 898, startPoint y: 354, endPoint x: 902, endPoint y: 487, distance: 132.6
click at [902, 487] on div at bounding box center [685, 282] width 1371 height 631
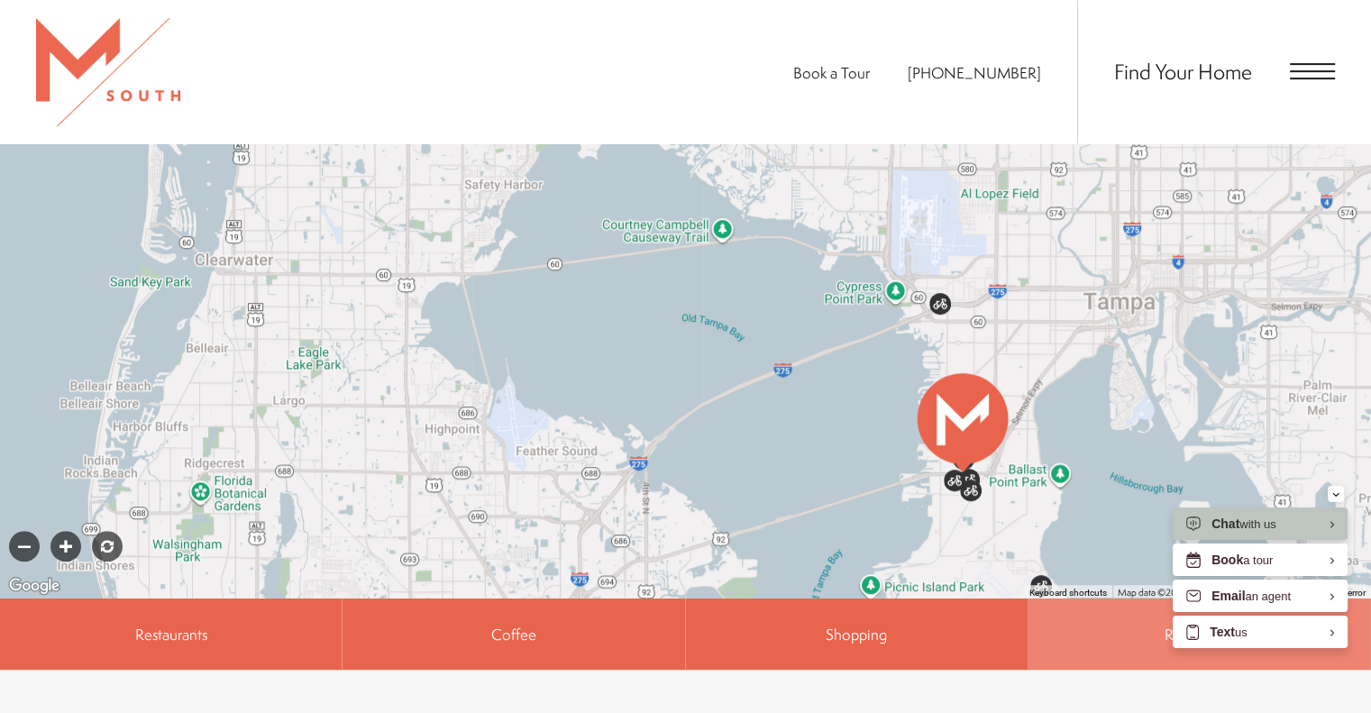
drag, startPoint x: 703, startPoint y: 397, endPoint x: 691, endPoint y: 344, distance: 53.6
click at [691, 349] on div at bounding box center [685, 282] width 1371 height 631
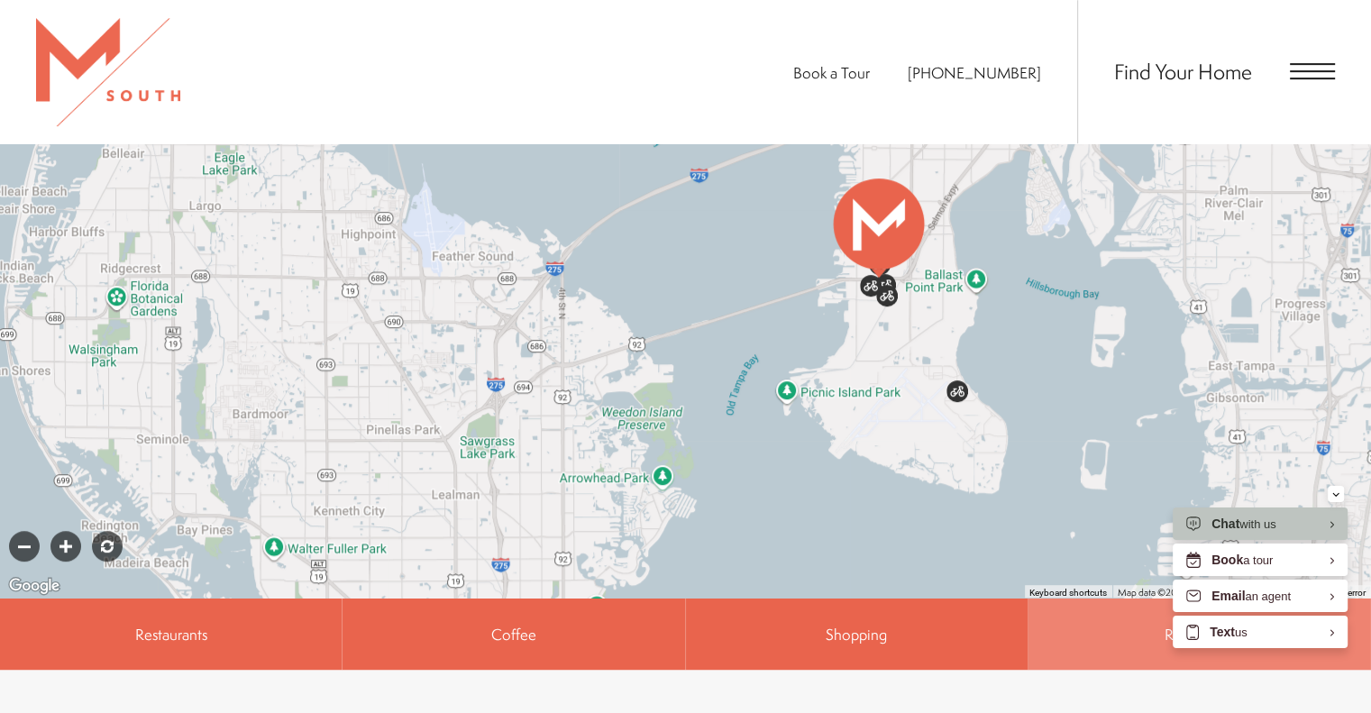
drag, startPoint x: 795, startPoint y: 324, endPoint x: 712, endPoint y: 158, distance: 185.4
click at [712, 158] on div at bounding box center [685, 282] width 1371 height 631
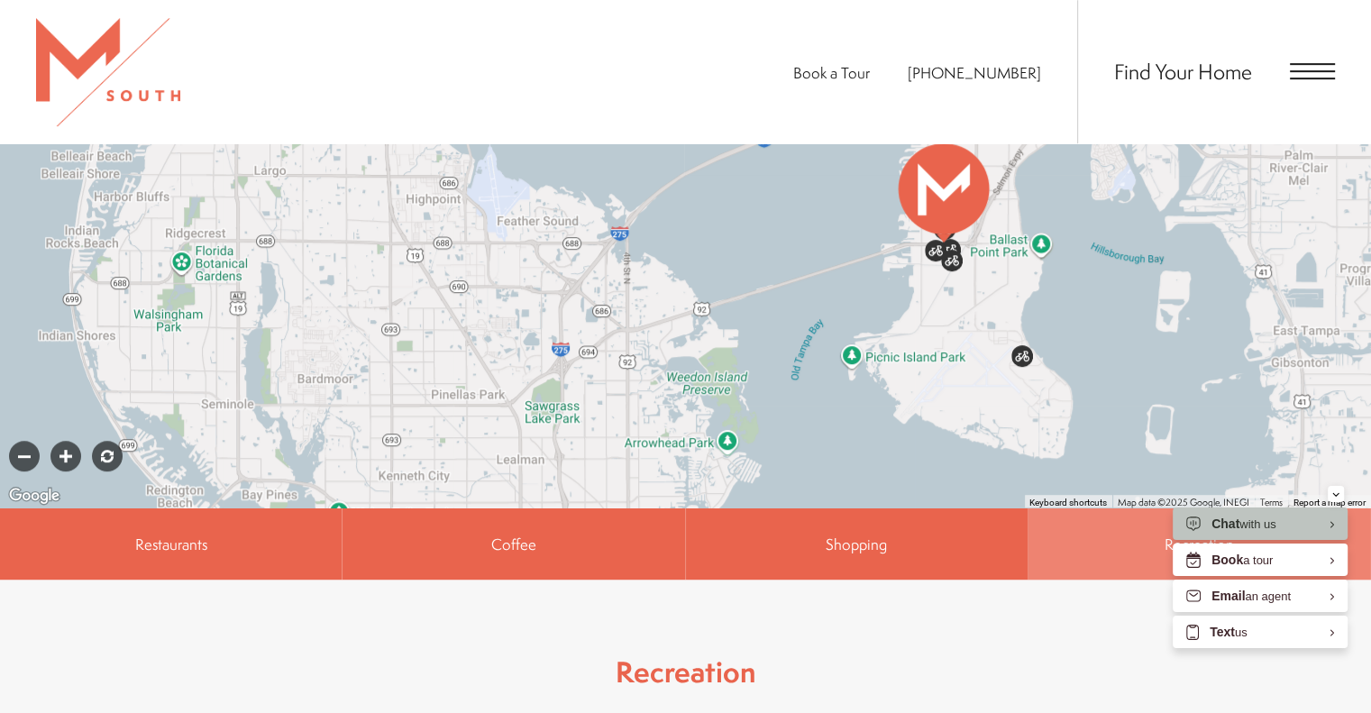
drag, startPoint x: 741, startPoint y: 239, endPoint x: 755, endPoint y: 329, distance: 91.3
click at [774, 316] on div at bounding box center [685, 192] width 1371 height 631
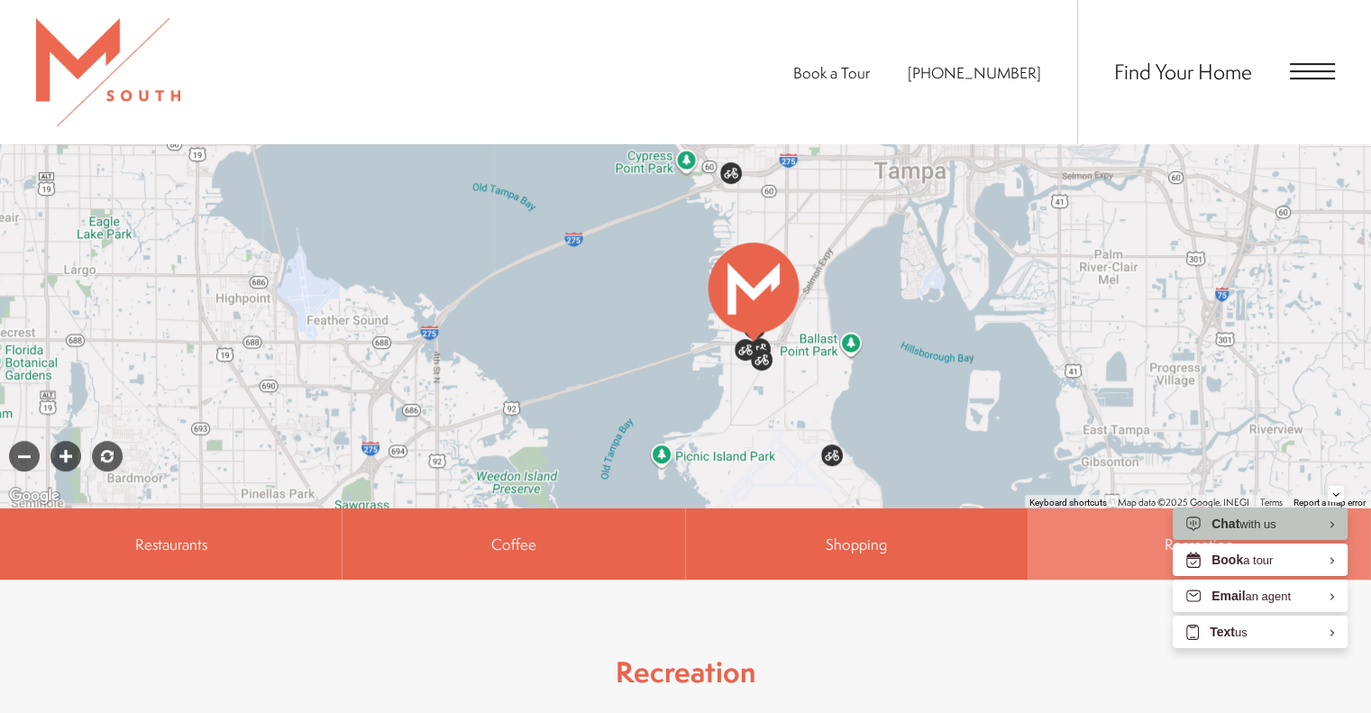
drag, startPoint x: 755, startPoint y: 329, endPoint x: 610, endPoint y: 402, distance: 162.5
click at [610, 402] on div at bounding box center [685, 192] width 1371 height 631
